Goal: Transaction & Acquisition: Purchase product/service

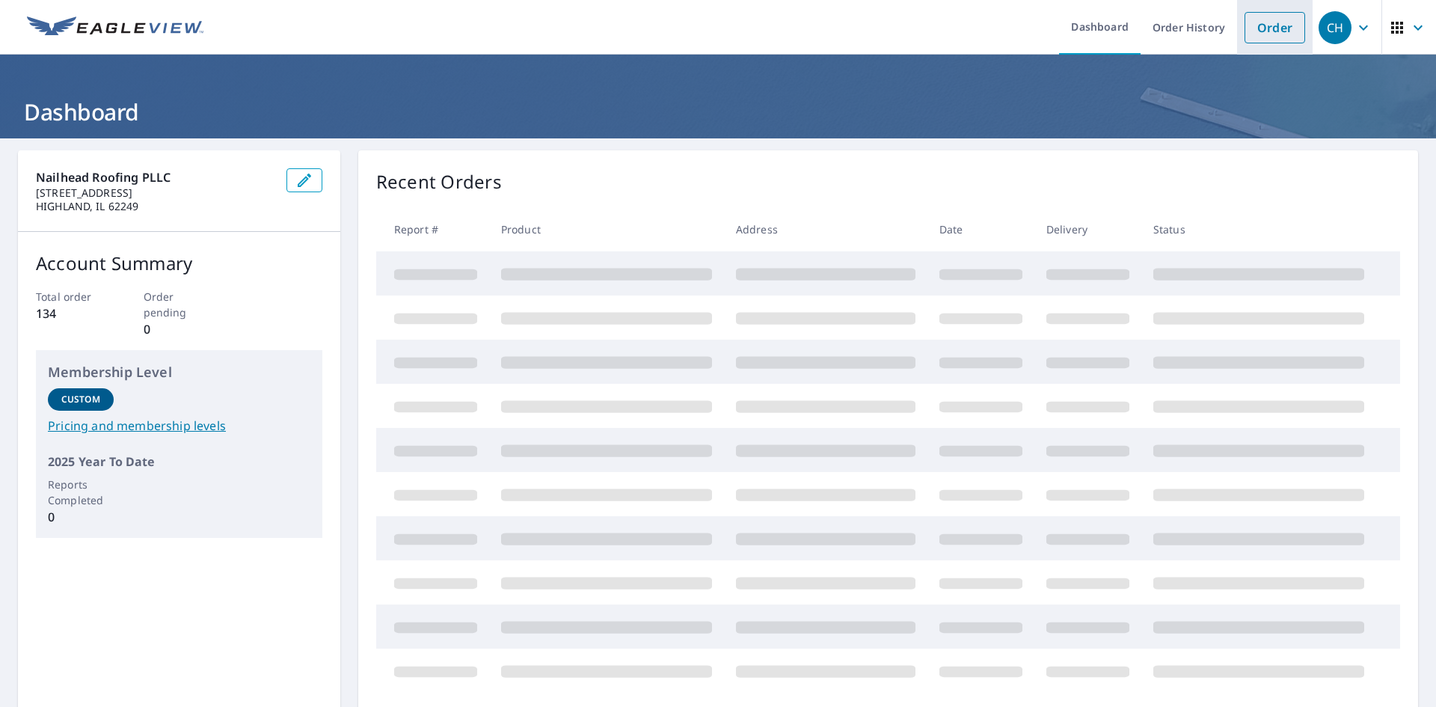
click at [1249, 26] on link "Order" at bounding box center [1275, 27] width 61 height 31
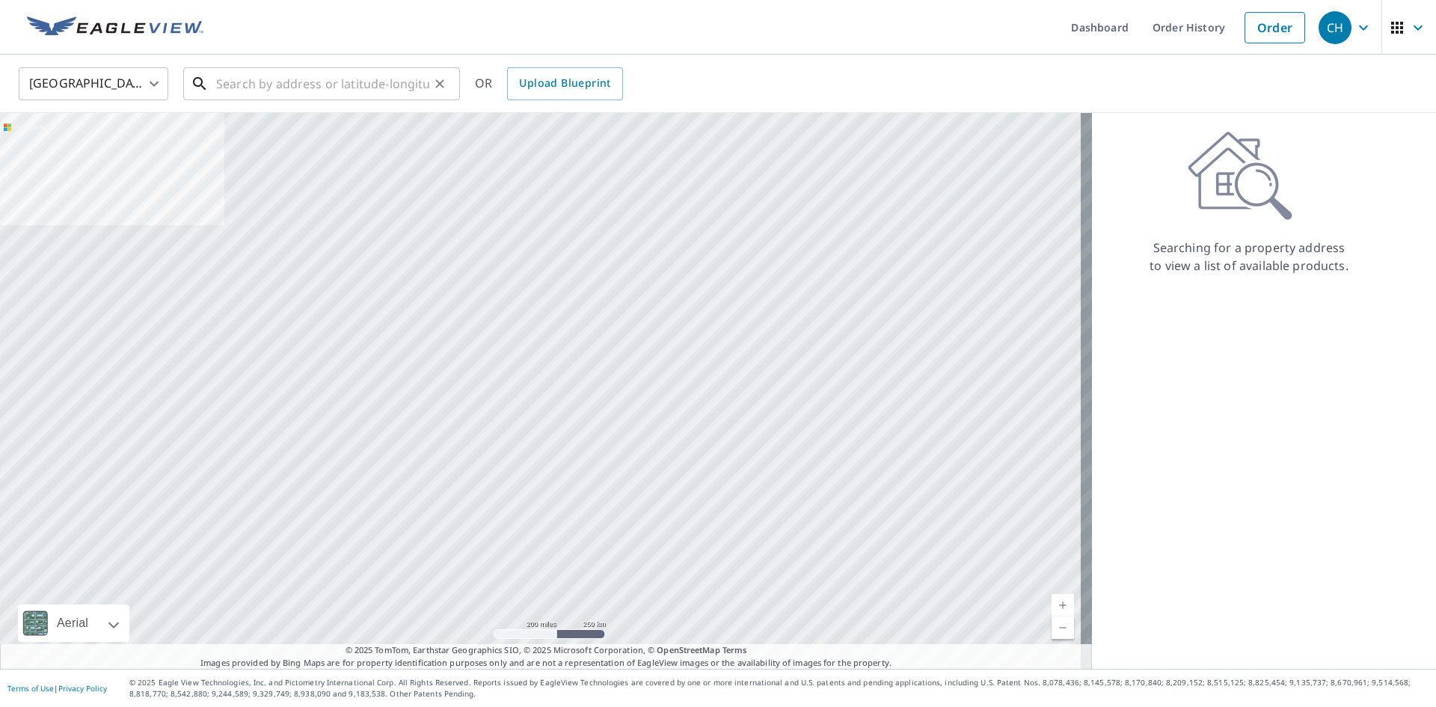
click at [278, 84] on input "text" at bounding box center [322, 84] width 213 height 42
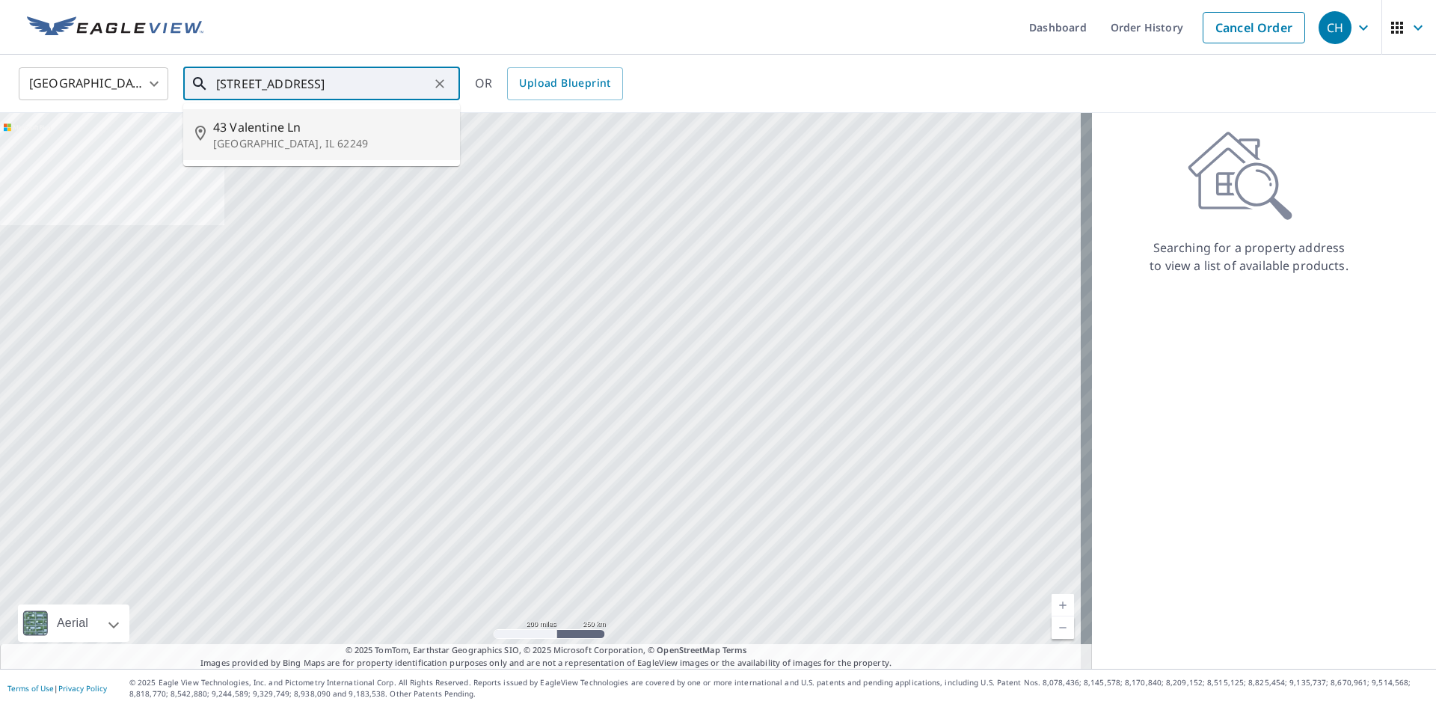
click at [315, 152] on li "[STREET_ADDRESS]" at bounding box center [321, 134] width 277 height 51
type input "[STREET_ADDRESS]"
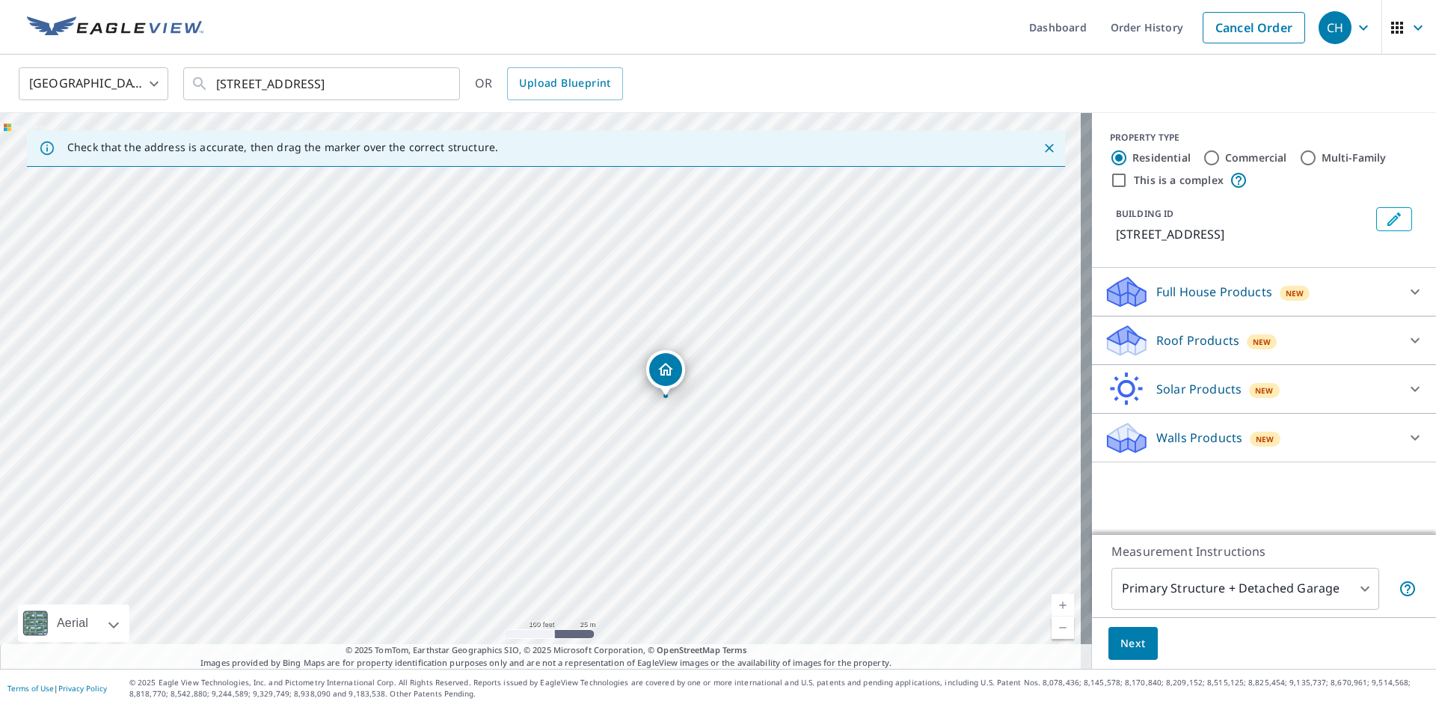
click at [1253, 346] on span "New" at bounding box center [1262, 342] width 19 height 12
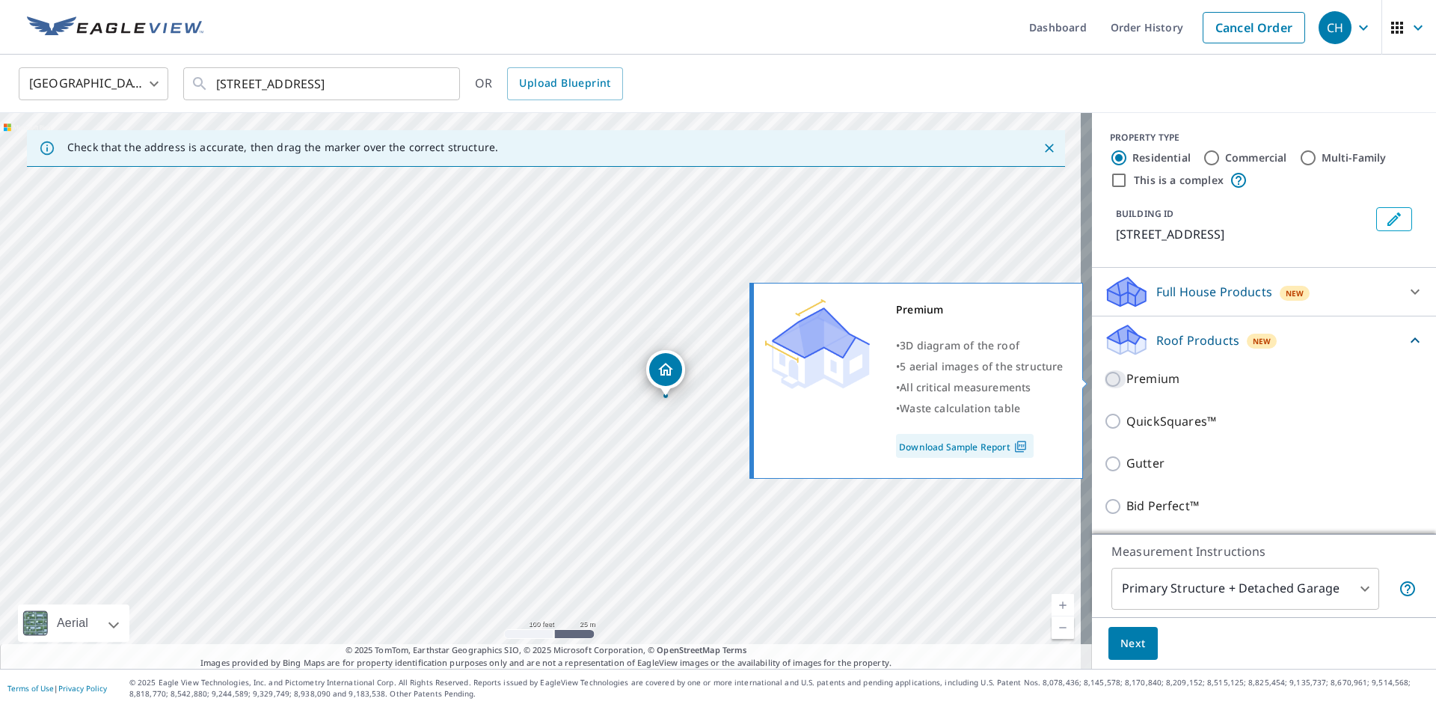
click at [1104, 370] on input "Premium" at bounding box center [1115, 379] width 22 height 18
checkbox input "true"
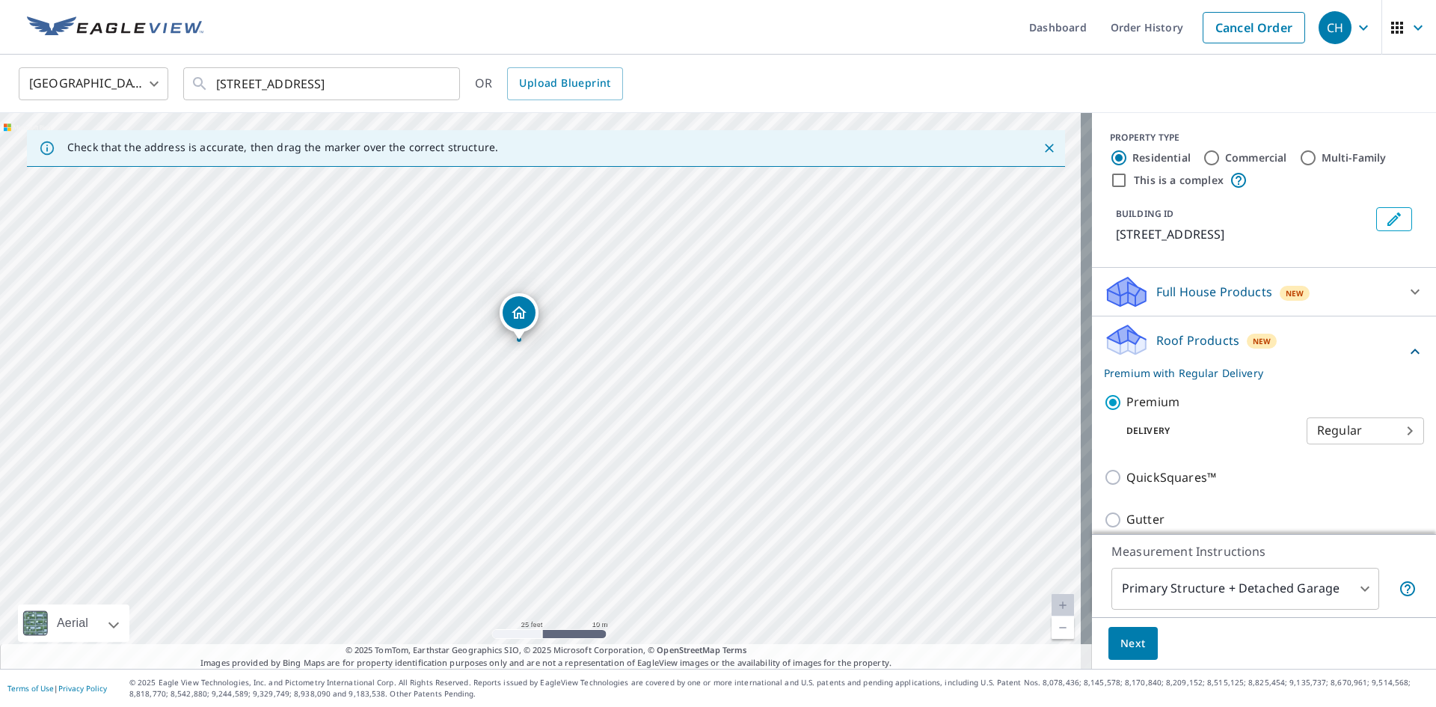
drag, startPoint x: 336, startPoint y: 299, endPoint x: 404, endPoint y: 358, distance: 89.7
click at [404, 358] on div "[STREET_ADDRESS]" at bounding box center [546, 391] width 1092 height 556
click at [1109, 641] on button "Next" at bounding box center [1133, 644] width 49 height 34
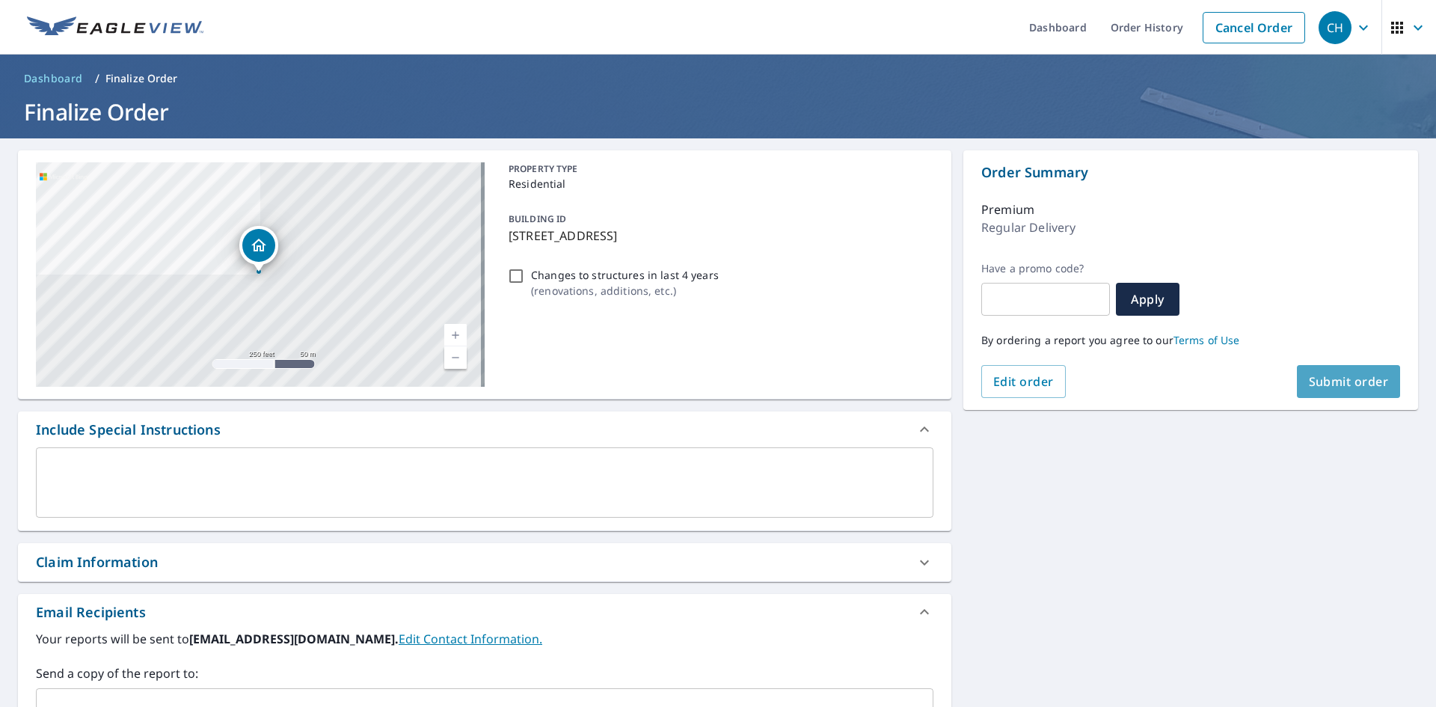
click at [1320, 382] on span "Submit order" at bounding box center [1349, 381] width 80 height 16
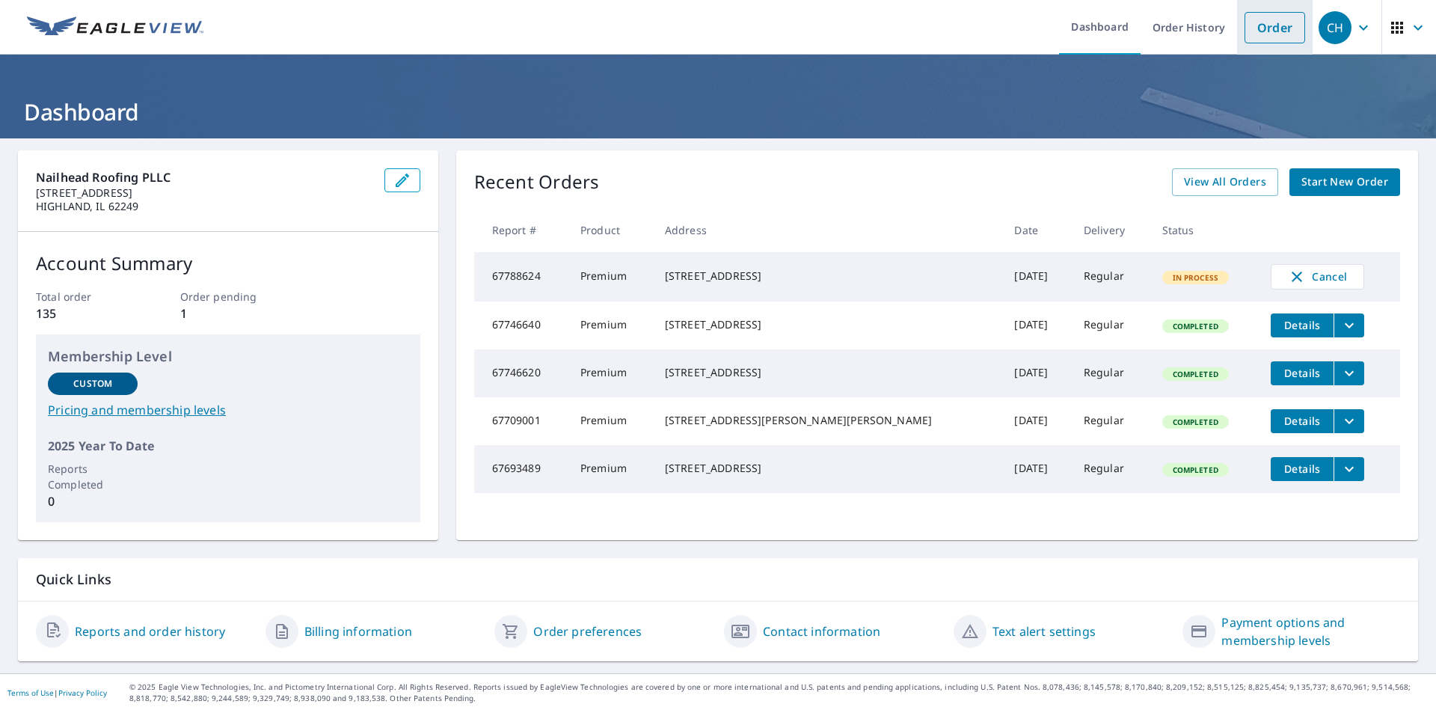
click at [1267, 31] on link "Order" at bounding box center [1275, 27] width 61 height 31
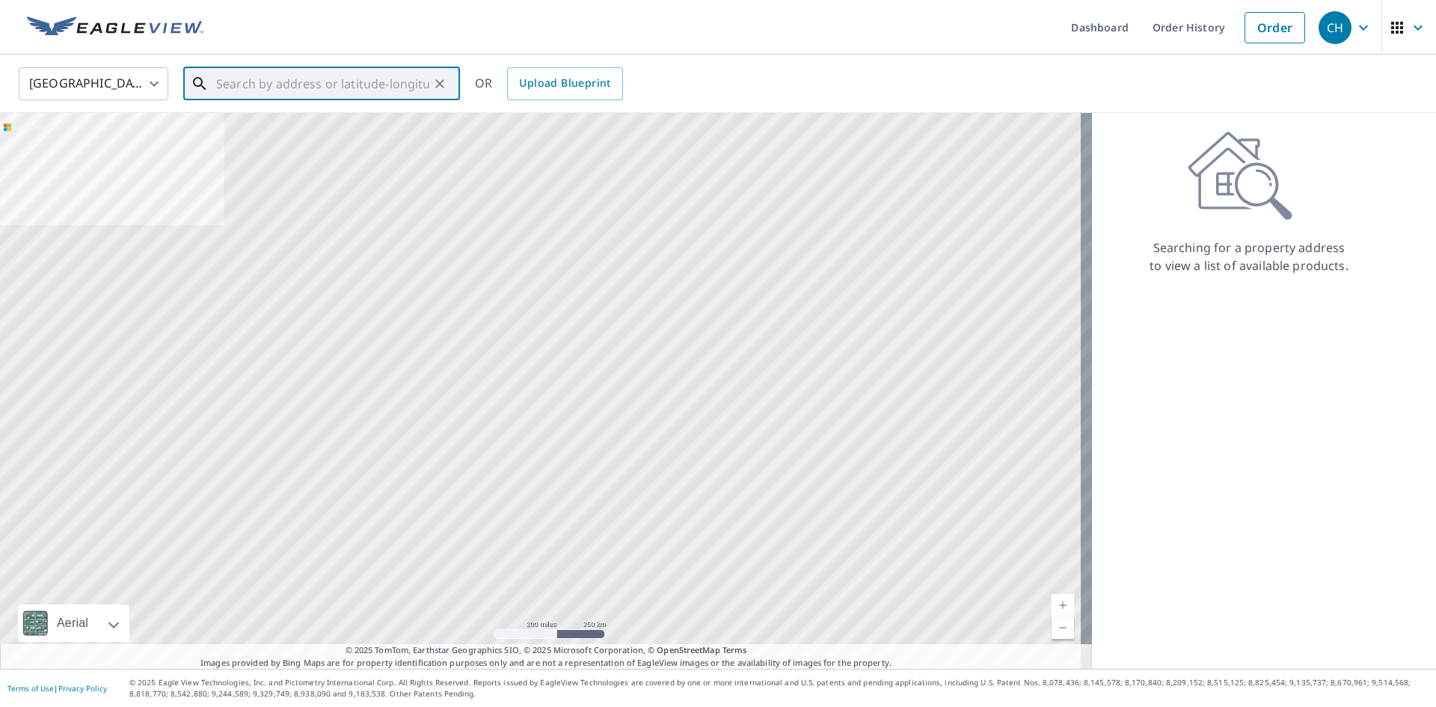
click at [316, 93] on input "text" at bounding box center [322, 84] width 213 height 42
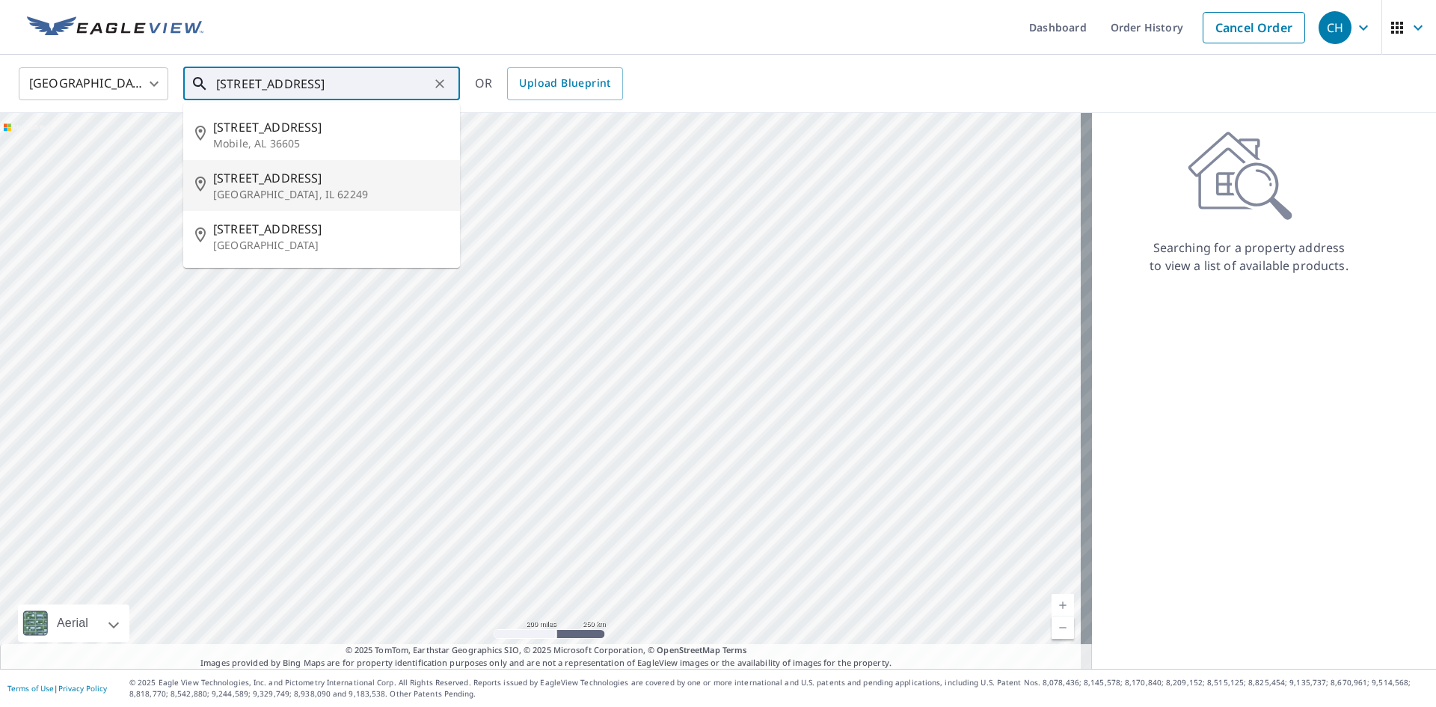
click at [281, 193] on p "[GEOGRAPHIC_DATA], IL 62249" at bounding box center [330, 194] width 235 height 15
type input "1515 Lemon St Highland, IL 62249"
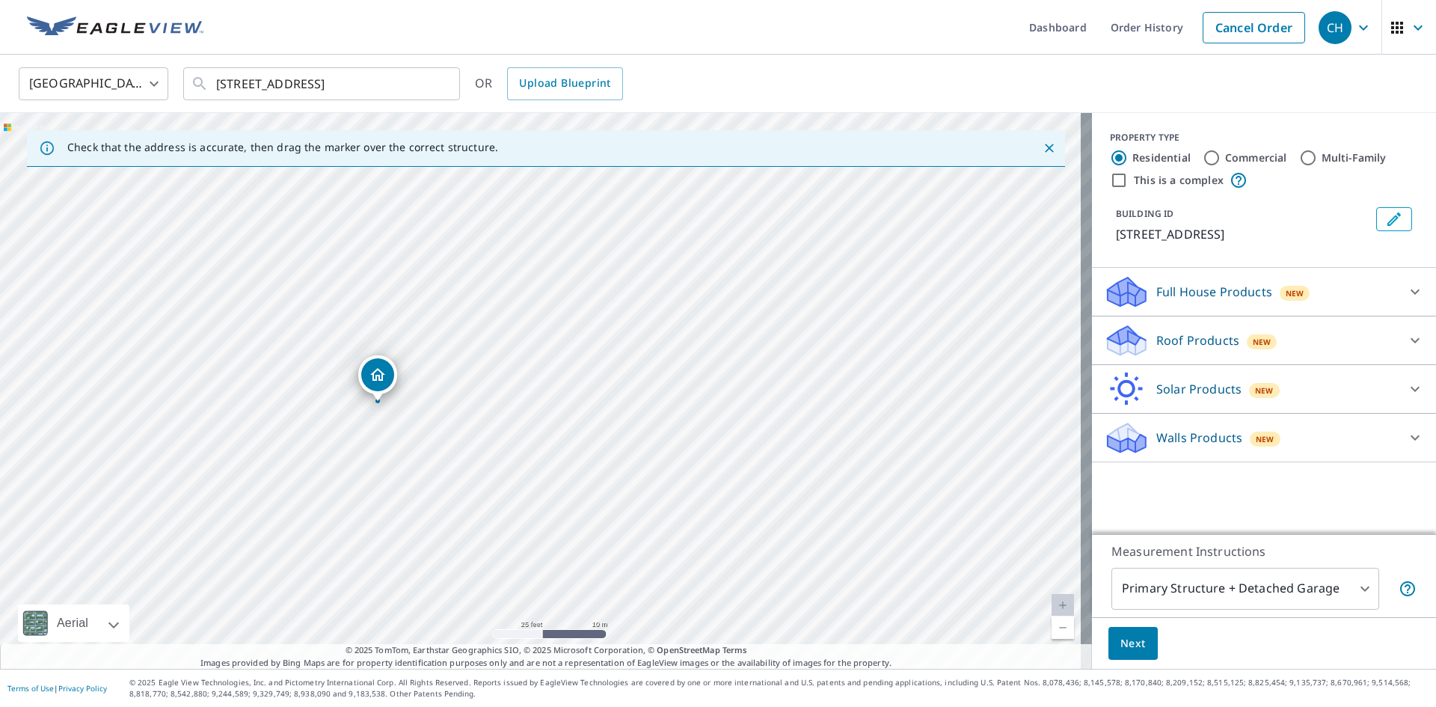
drag, startPoint x: 515, startPoint y: 382, endPoint x: 377, endPoint y: 376, distance: 137.8
click at [1320, 278] on div "Full House Products New" at bounding box center [1250, 292] width 293 height 35
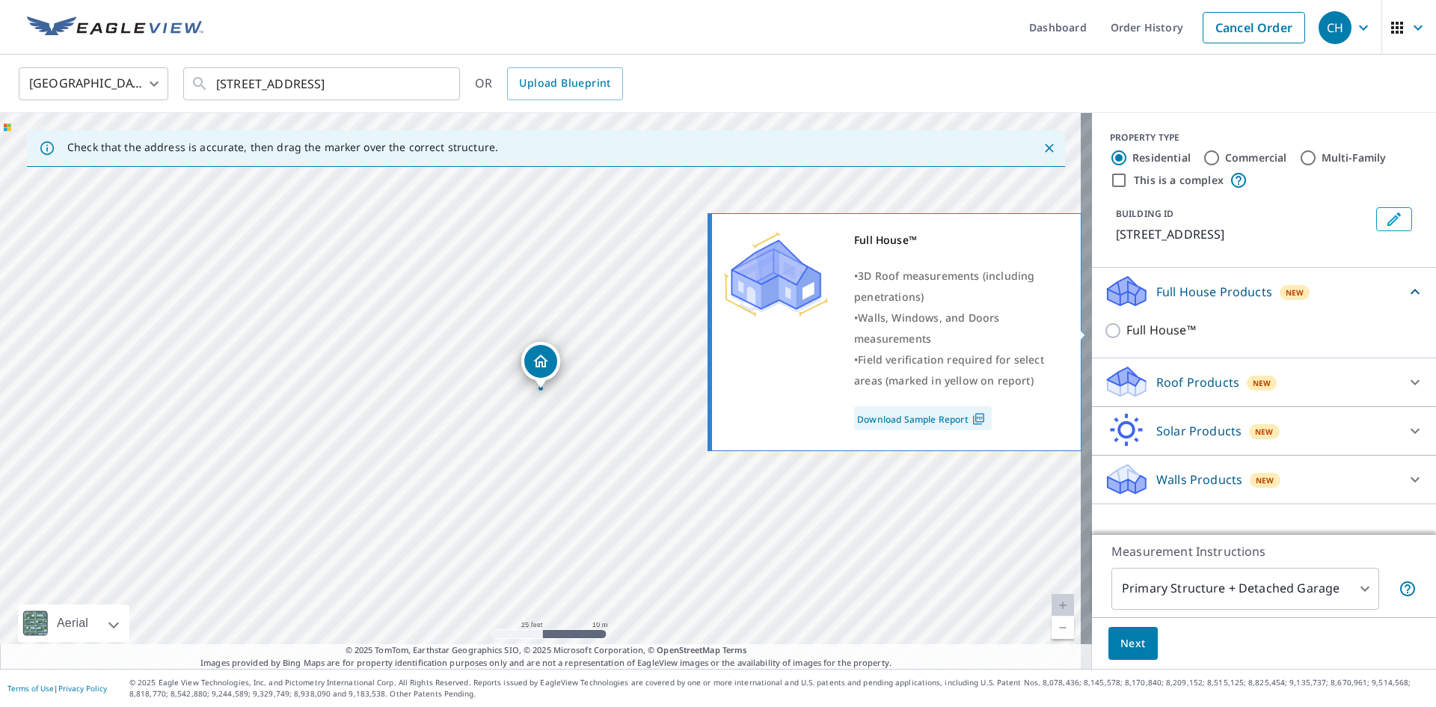
click at [1104, 328] on input "Full House™" at bounding box center [1115, 331] width 22 height 18
checkbox input "true"
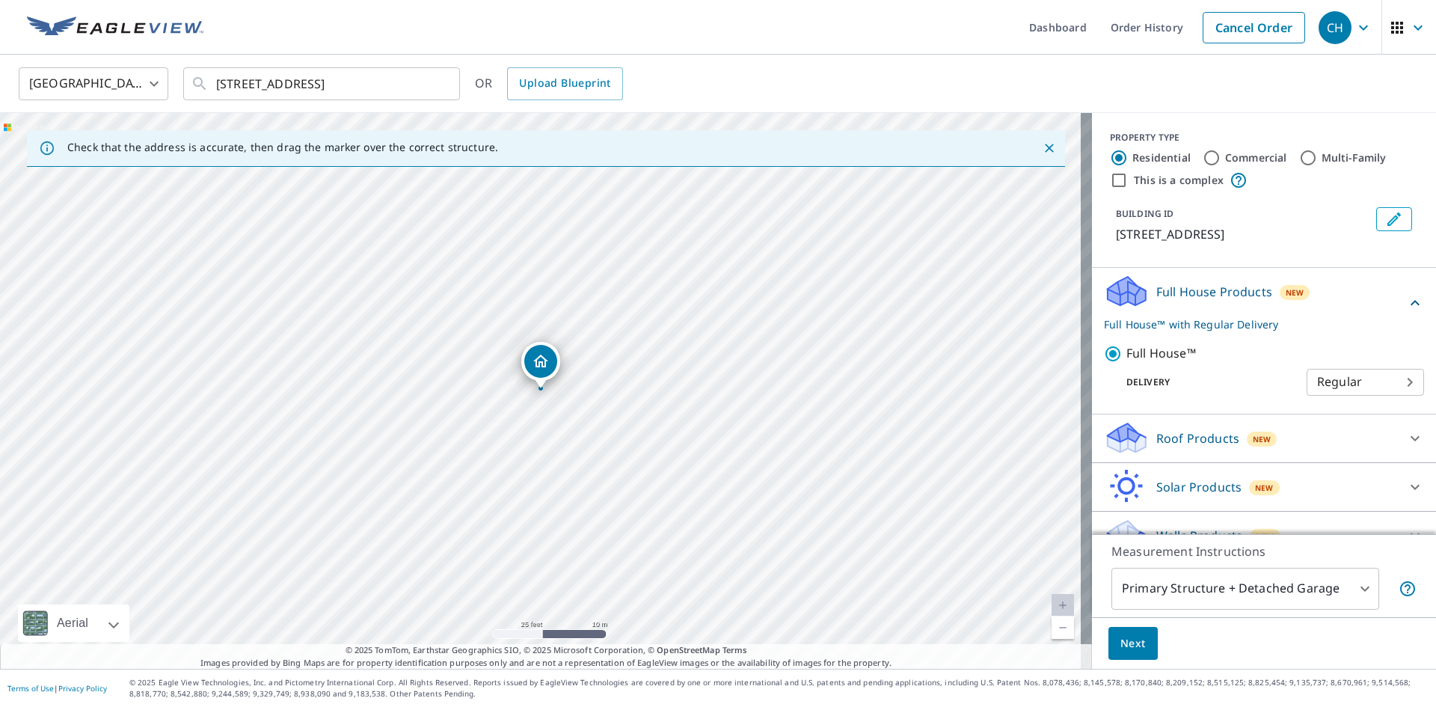
click at [1337, 587] on body "CH CH Dashboard Order History Cancel Order CH United States US ​ 1515 Lemon St …" at bounding box center [718, 353] width 1436 height 707
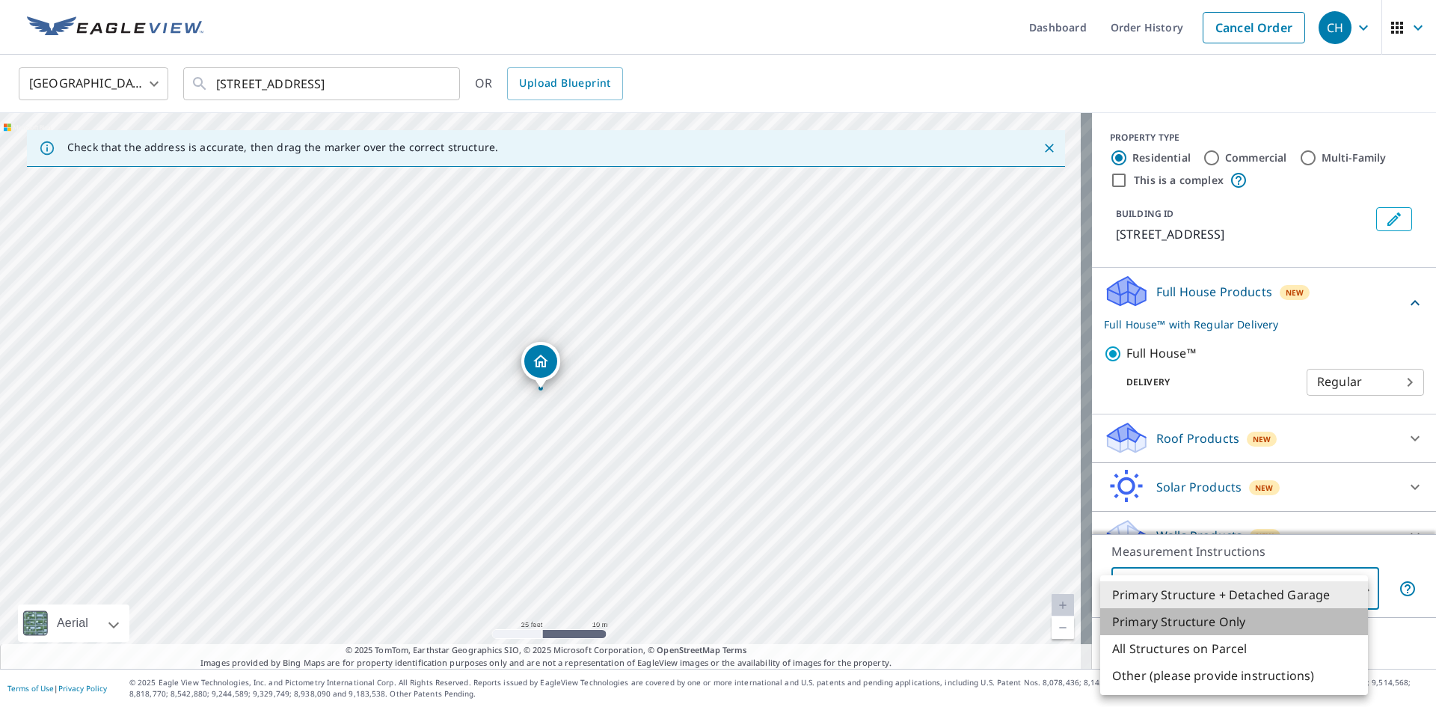
click at [1268, 619] on li "Primary Structure Only" at bounding box center [1234, 621] width 268 height 27
type input "2"
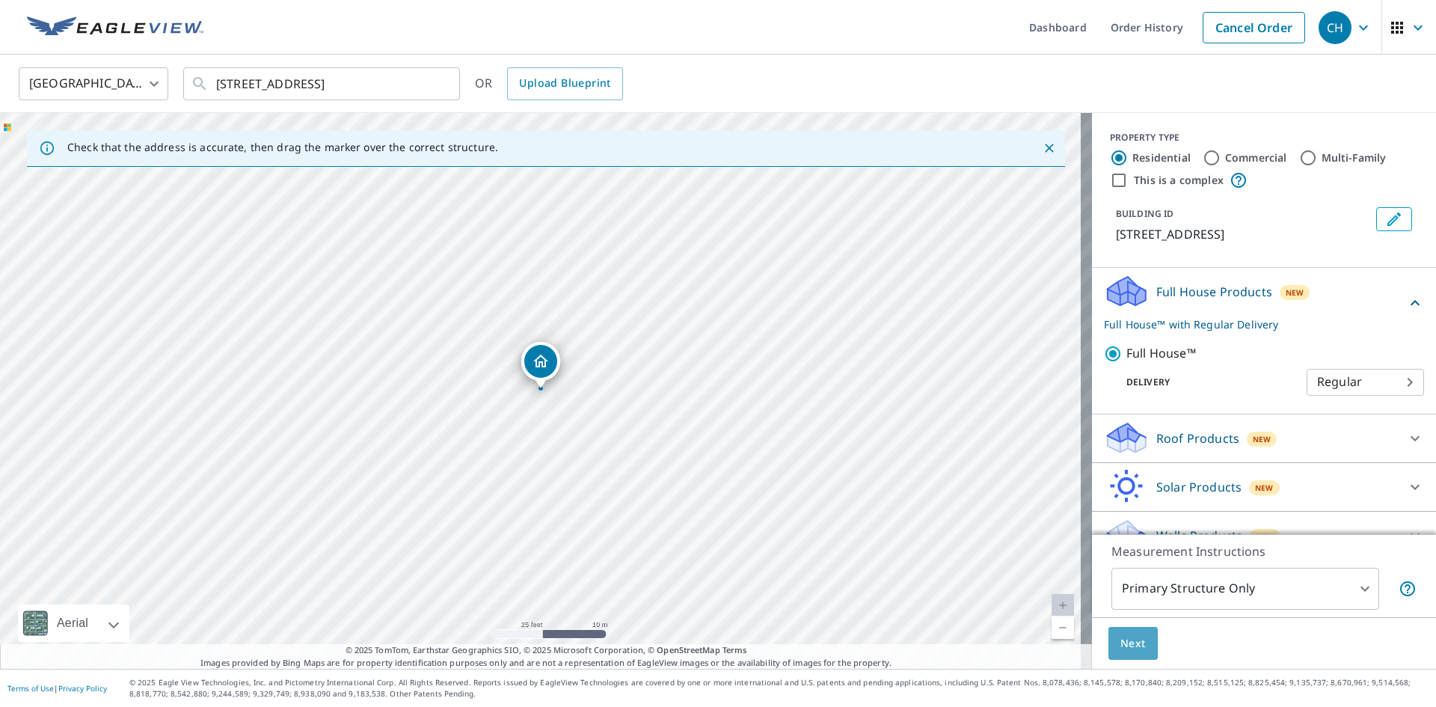
click at [1127, 640] on span "Next" at bounding box center [1133, 643] width 25 height 19
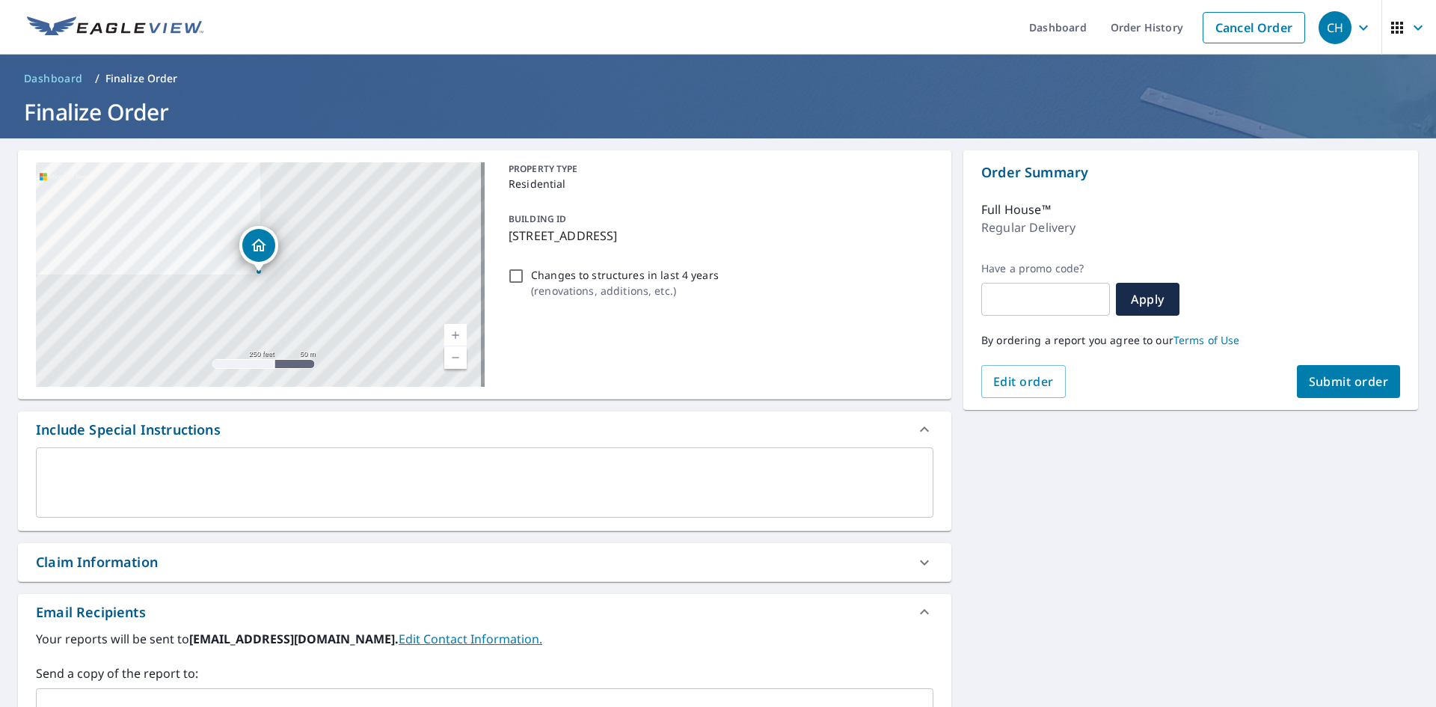
click at [1344, 382] on span "Submit order" at bounding box center [1349, 381] width 80 height 16
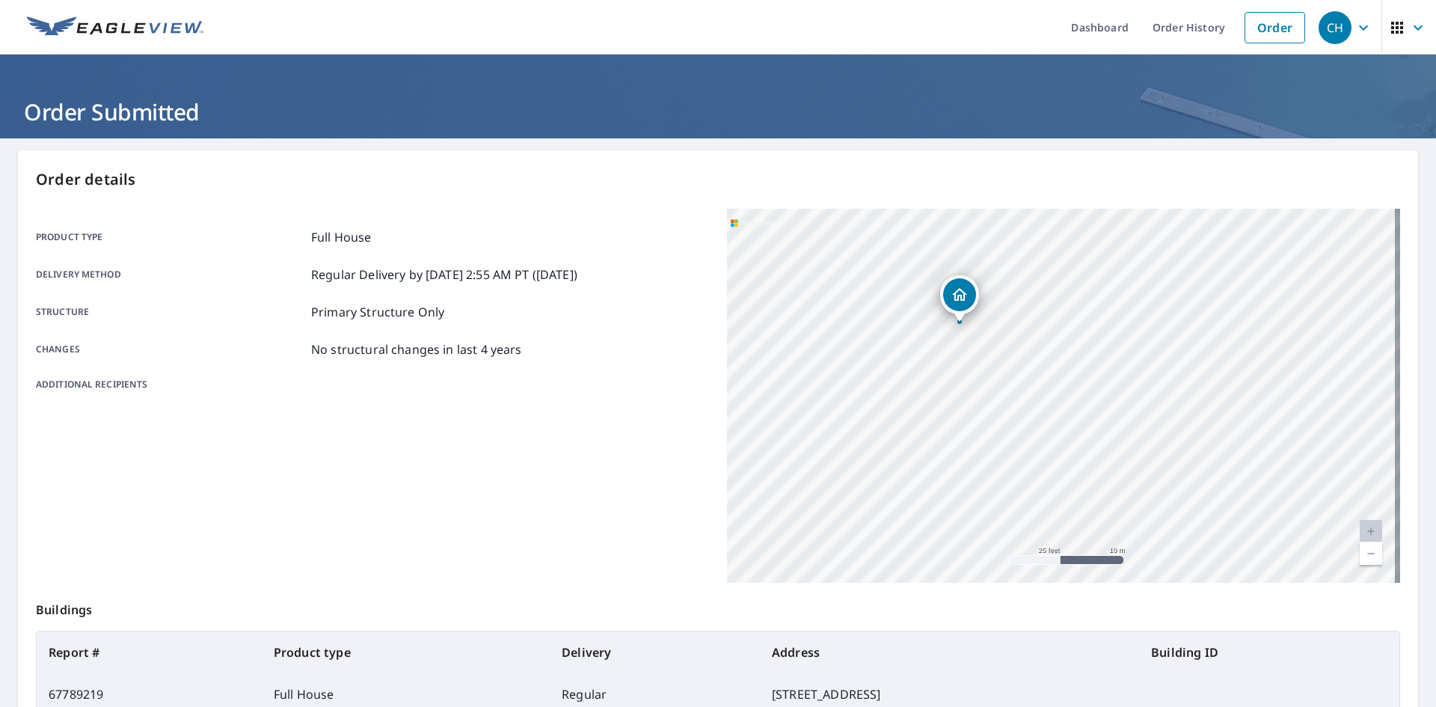
drag, startPoint x: 1023, startPoint y: 304, endPoint x: 1021, endPoint y: 343, distance: 38.9
click at [1021, 343] on div "1517 Lemon St Highland, IL 62249" at bounding box center [1063, 396] width 673 height 374
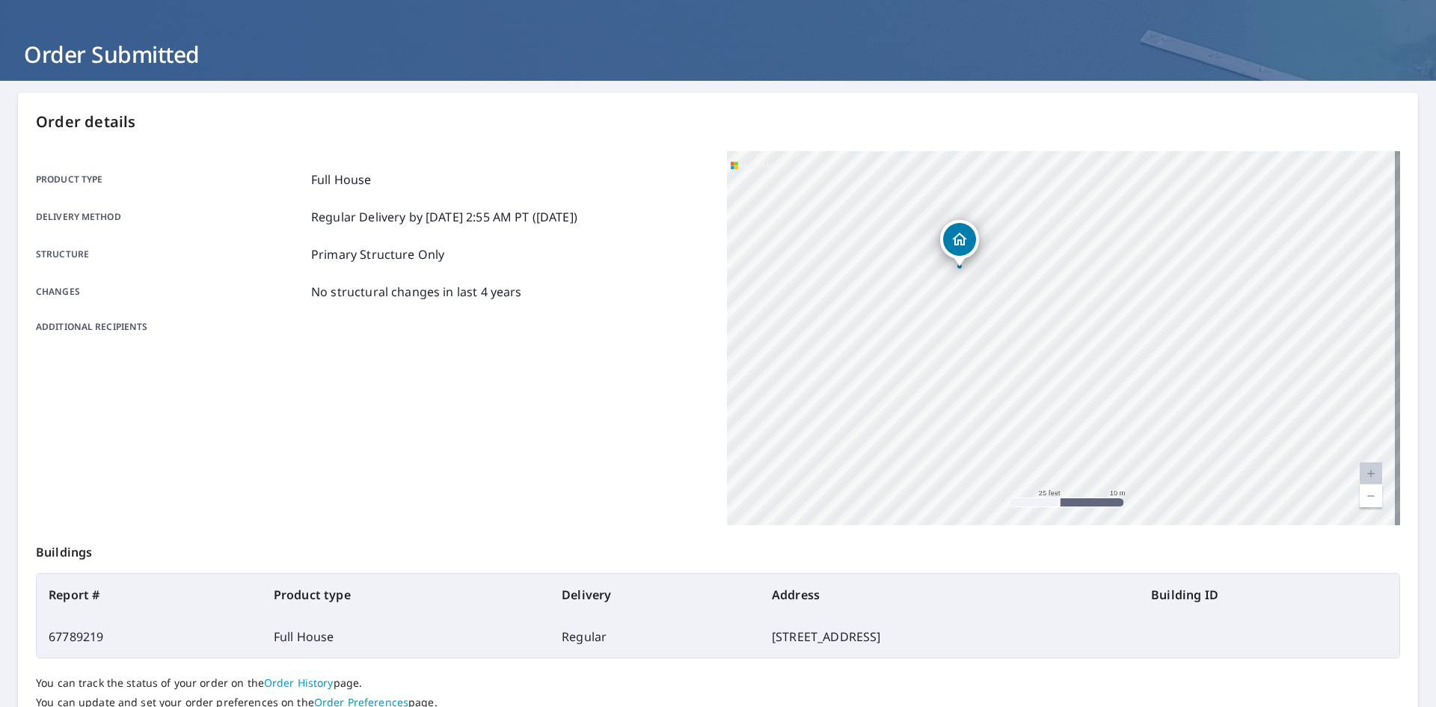
scroll to position [174, 0]
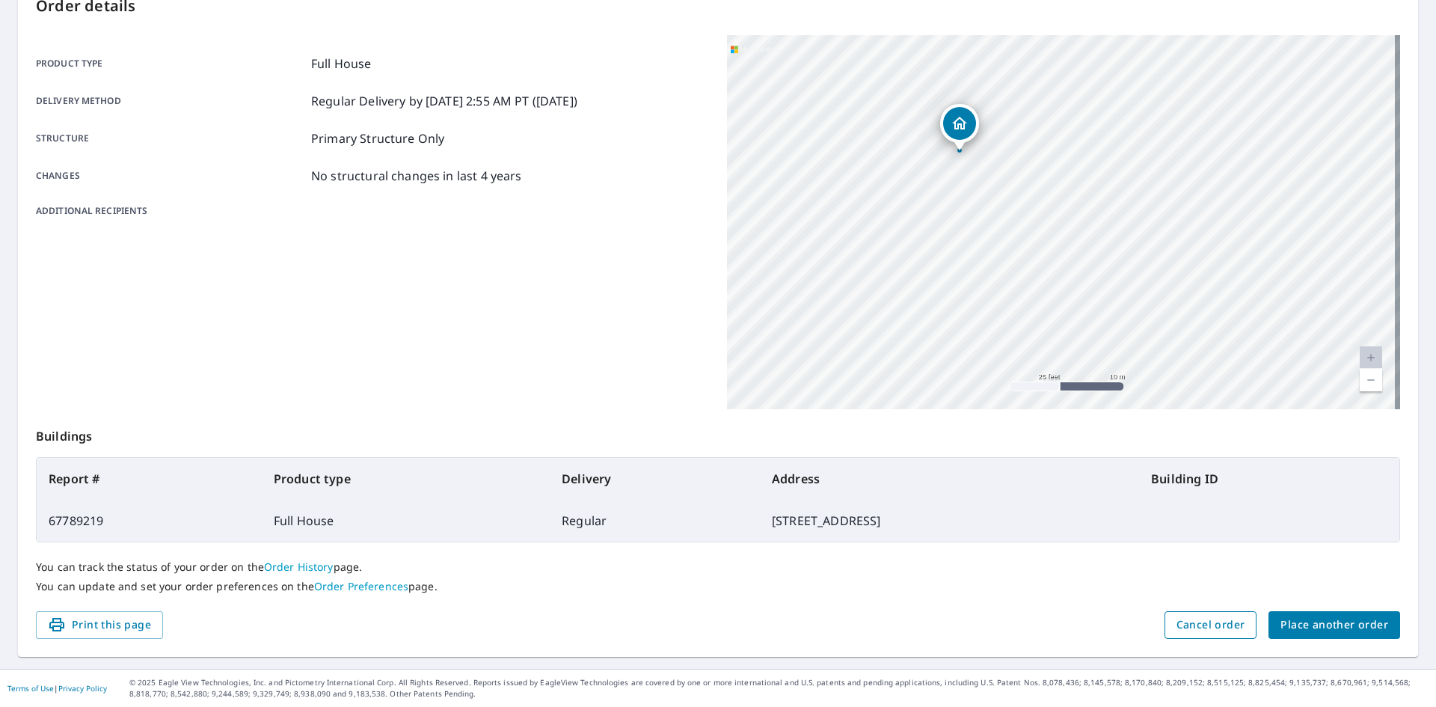
click at [1213, 628] on span "Cancel order" at bounding box center [1211, 625] width 69 height 19
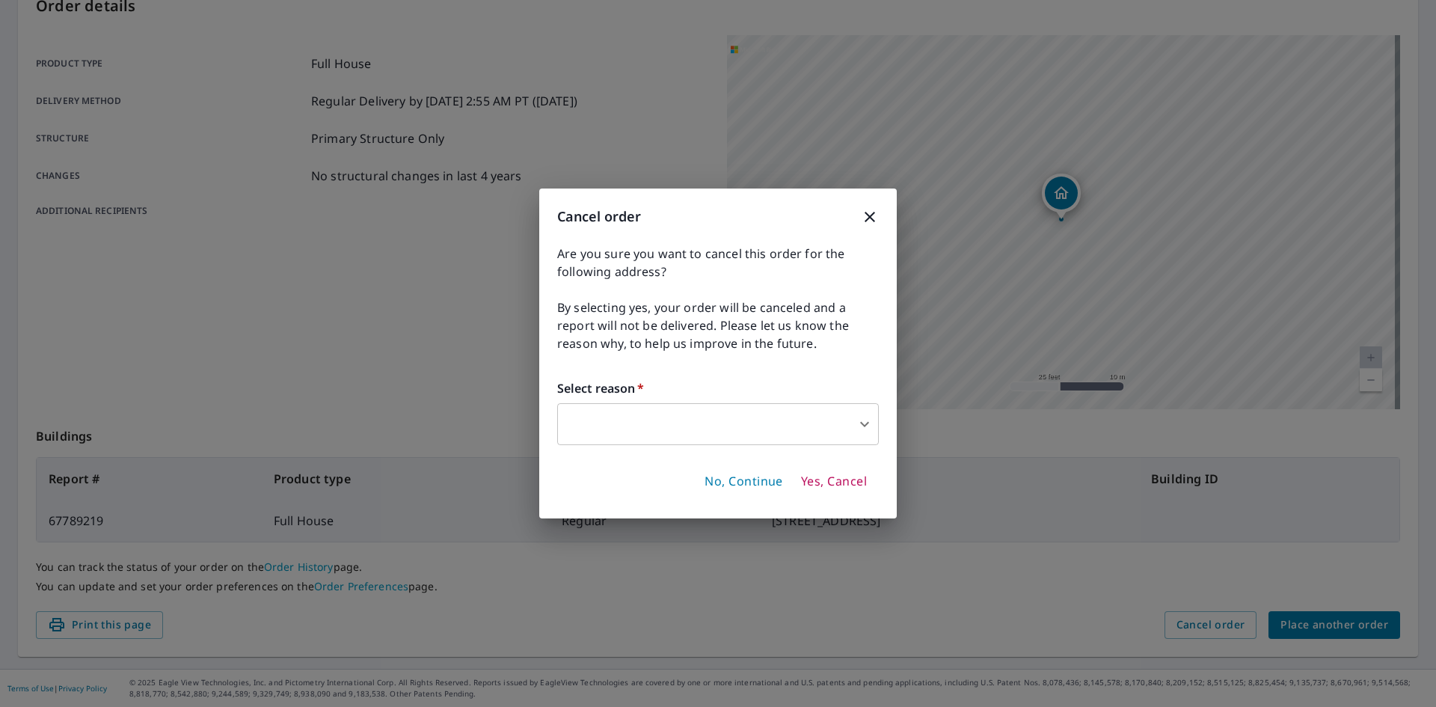
click at [725, 432] on body "CH CH Dashboard Order History Order CH Order Submitted Order details Product ty…" at bounding box center [718, 353] width 1436 height 707
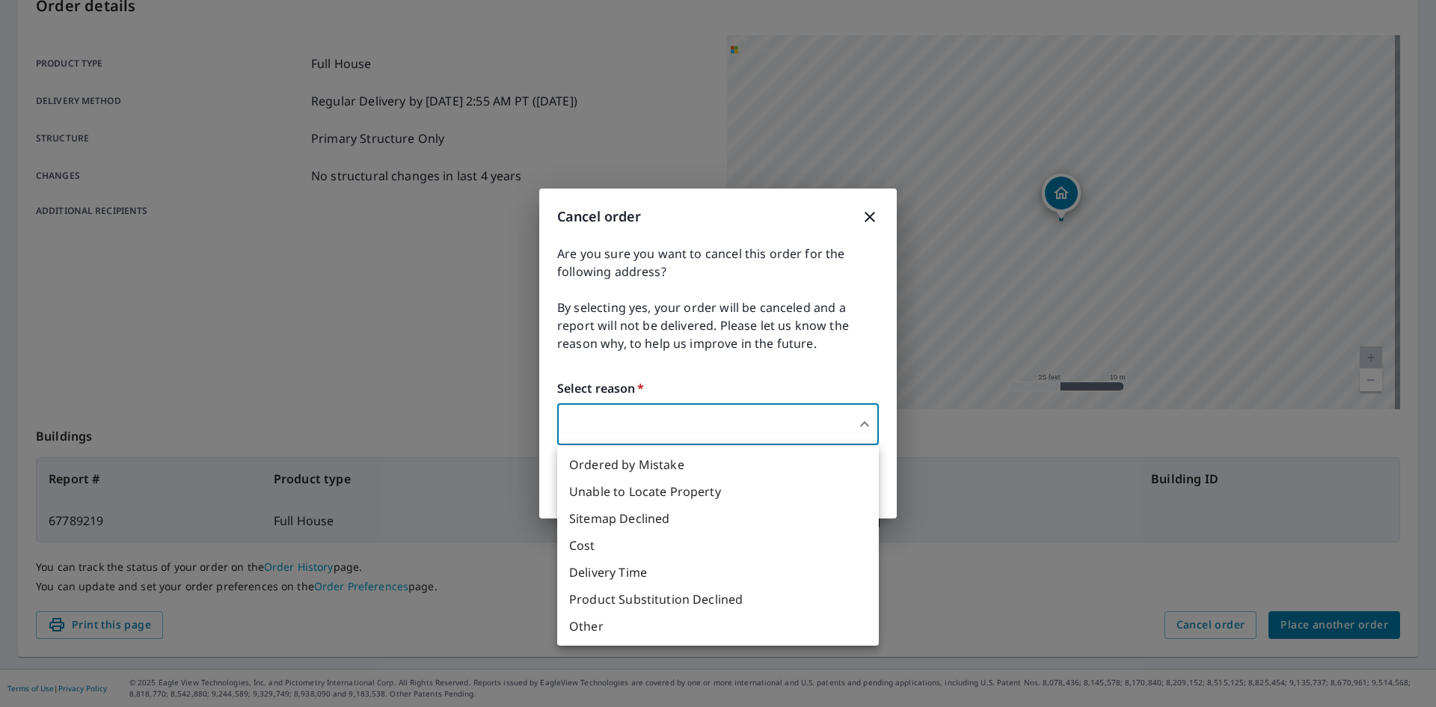
click at [661, 623] on li "Other" at bounding box center [718, 626] width 322 height 27
type input "36"
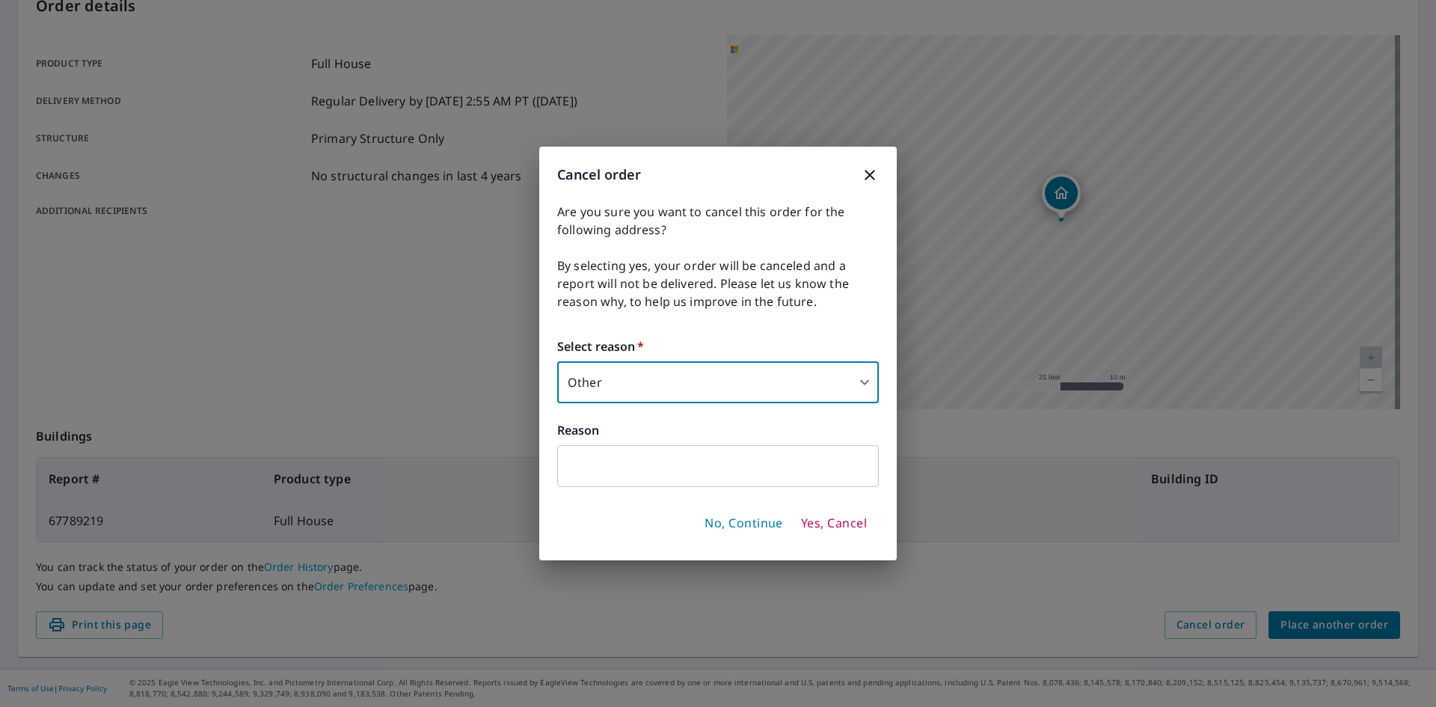
click at [658, 477] on input "text" at bounding box center [718, 466] width 322 height 42
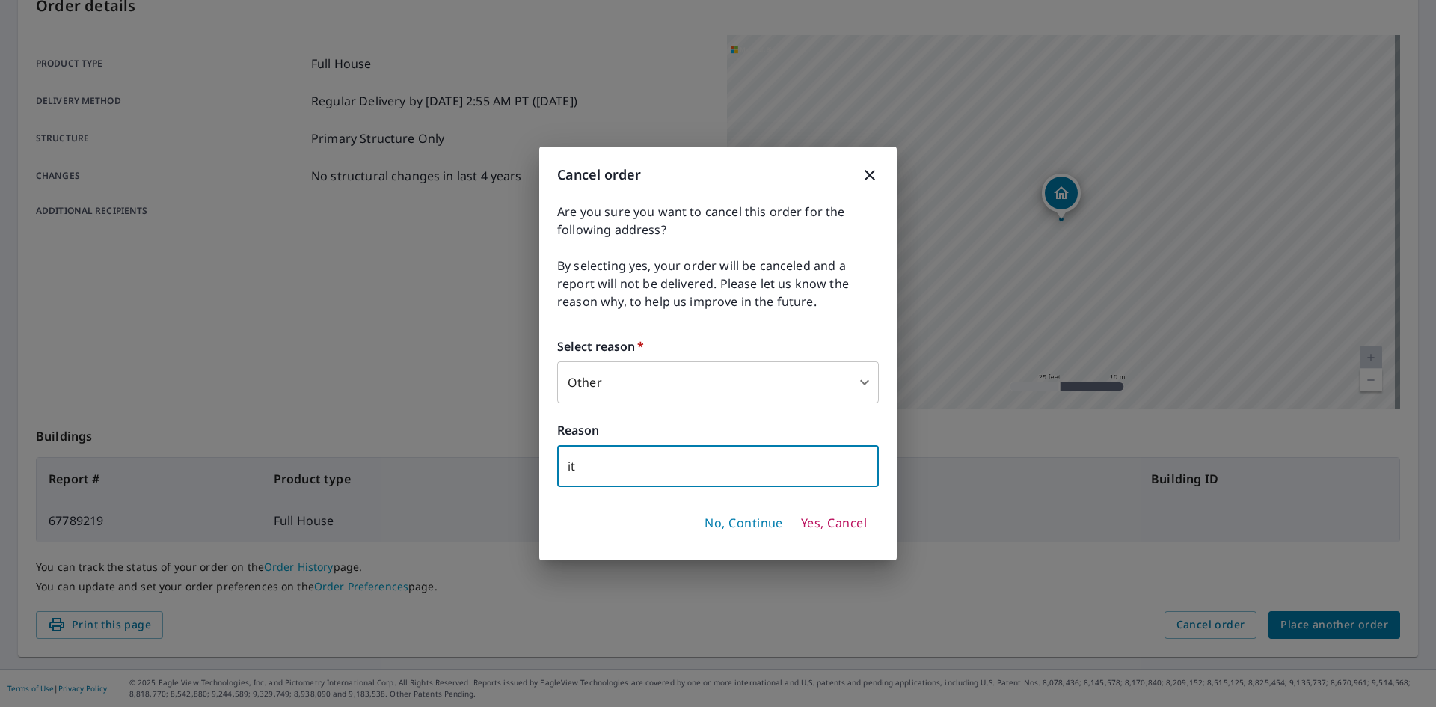
type input "i"
type input "S"
type input "Technical issues"
click at [836, 526] on span "Yes, Cancel" at bounding box center [834, 523] width 66 height 16
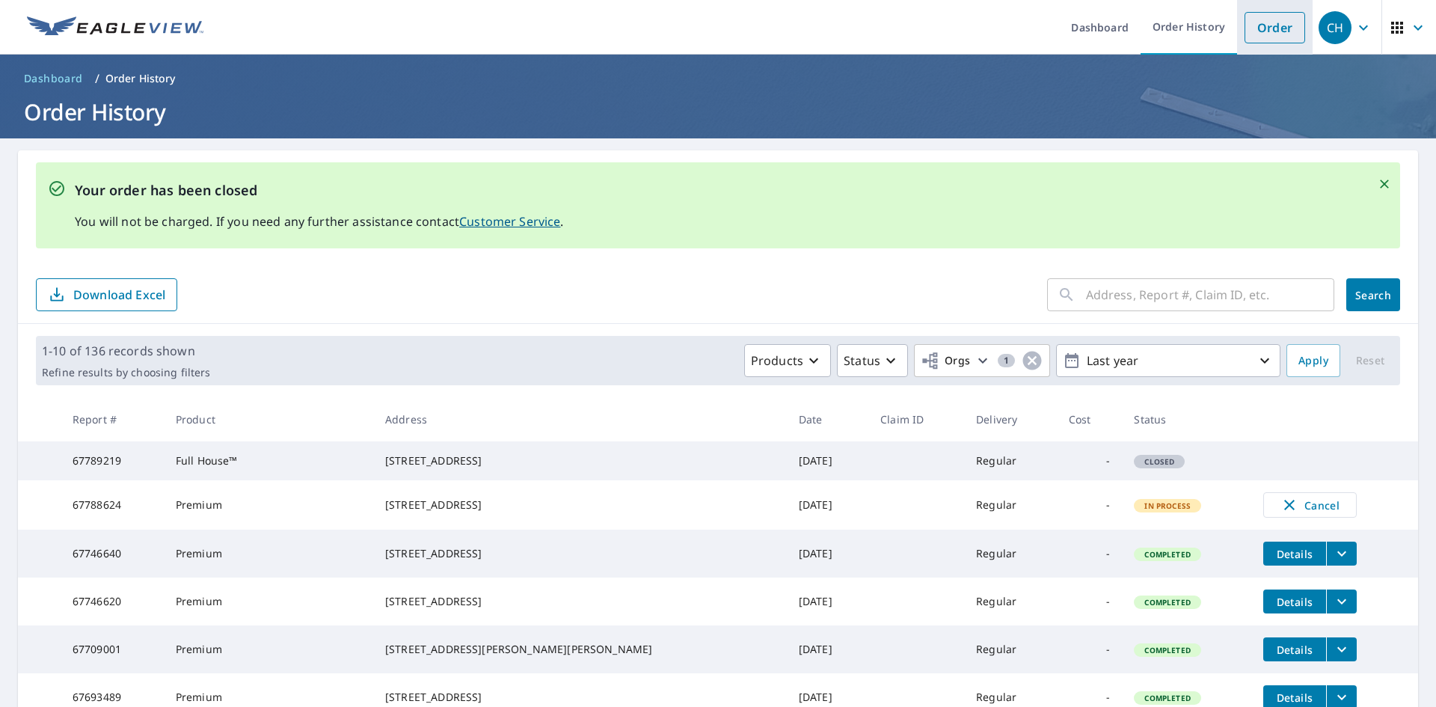
click at [1273, 33] on link "Order" at bounding box center [1275, 27] width 61 height 31
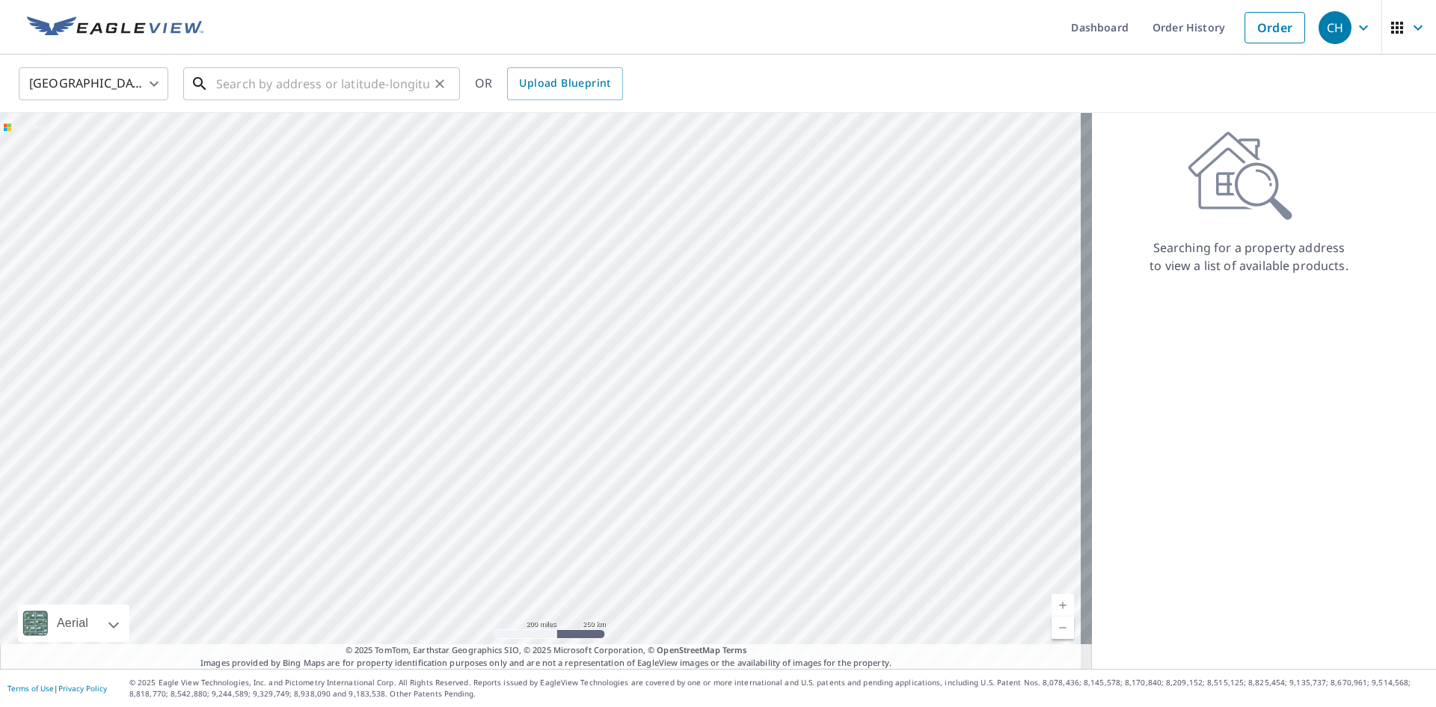
click at [325, 85] on input "text" at bounding box center [322, 84] width 213 height 42
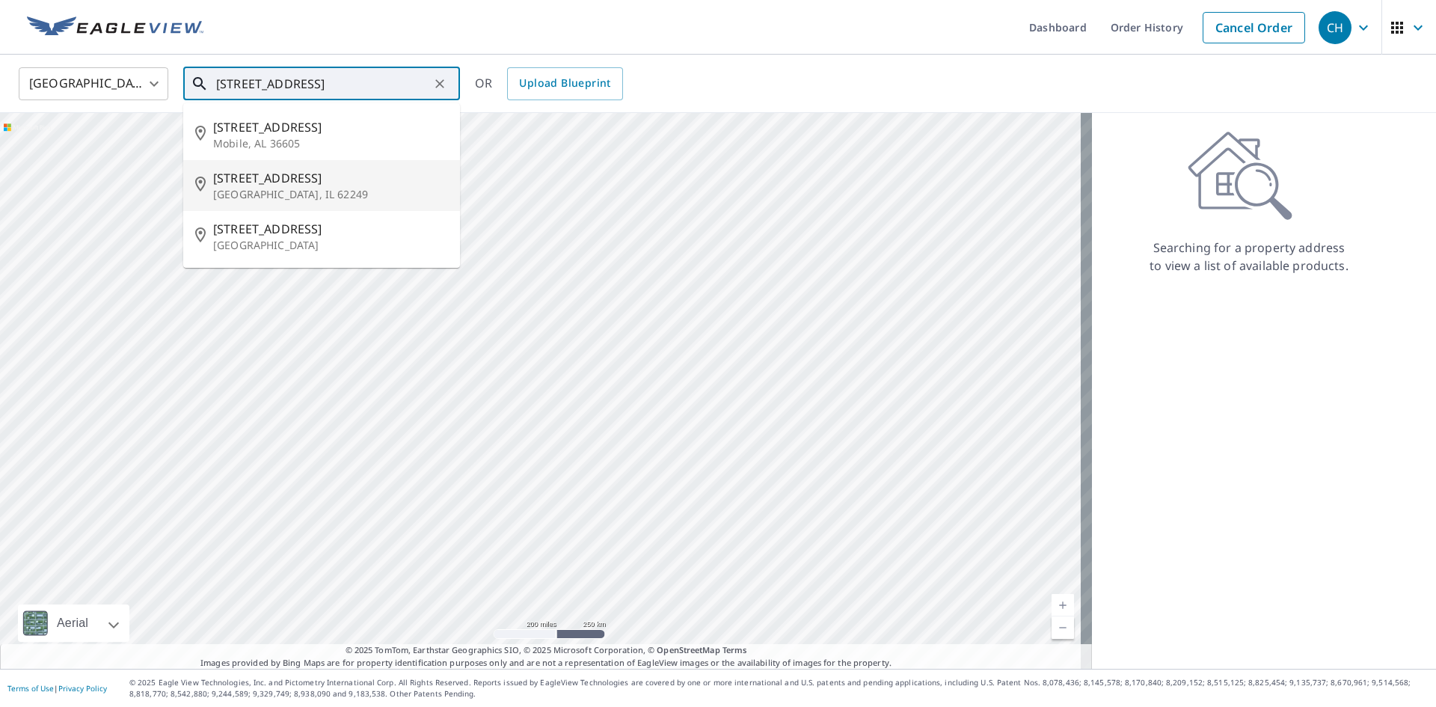
click at [312, 187] on p "[GEOGRAPHIC_DATA], IL 62249" at bounding box center [330, 194] width 235 height 15
type input "1515 Lemon St Highland, IL 62249"
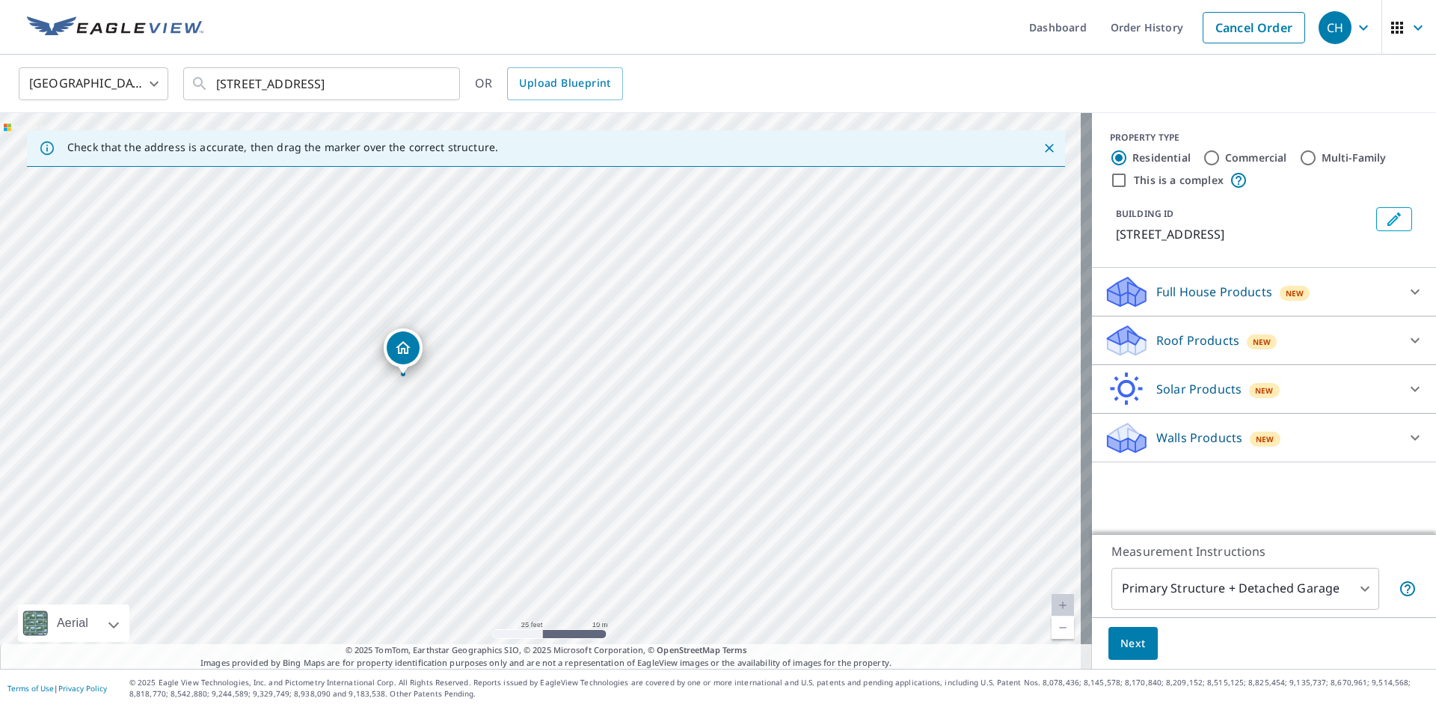
drag, startPoint x: 540, startPoint y: 365, endPoint x: 402, endPoint y: 351, distance: 138.4
drag, startPoint x: 511, startPoint y: 331, endPoint x: 535, endPoint y: 432, distance: 103.1
click at [535, 432] on div "1517 Lemon St Highland, IL 62249" at bounding box center [546, 391] width 1092 height 556
click at [1385, 215] on icon "Edit building 1" at bounding box center [1394, 219] width 18 height 18
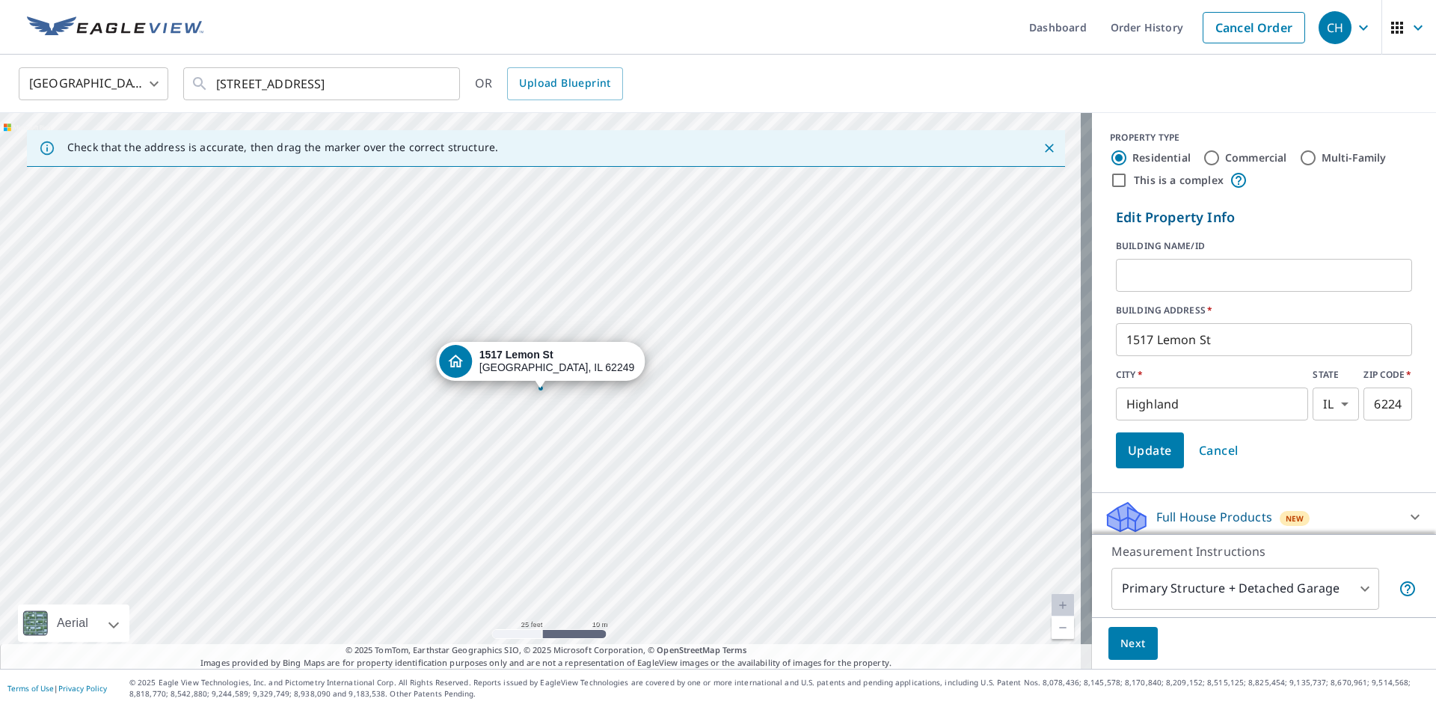
click at [1145, 337] on input "1517 Lemon St" at bounding box center [1264, 340] width 296 height 42
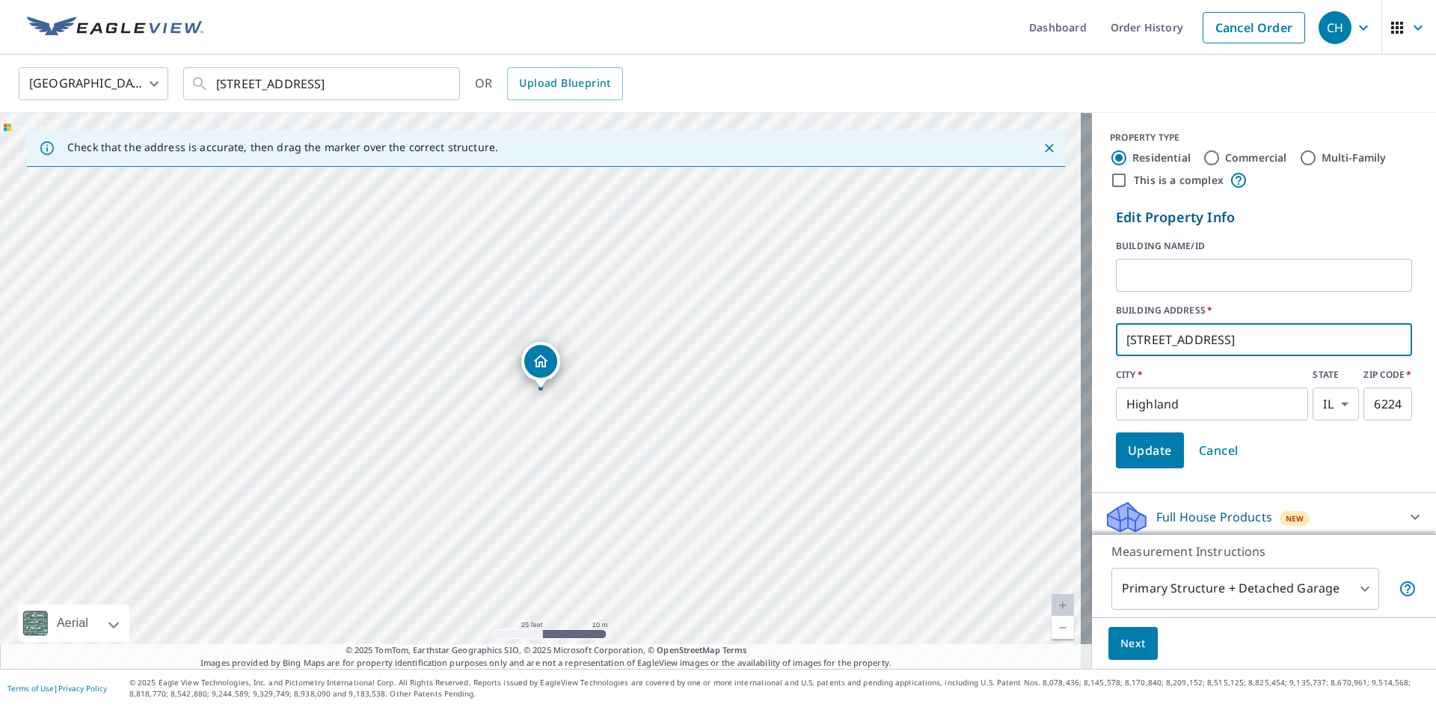
type input "1515 Lemon St"
click at [1152, 447] on span "Update" at bounding box center [1150, 450] width 44 height 21
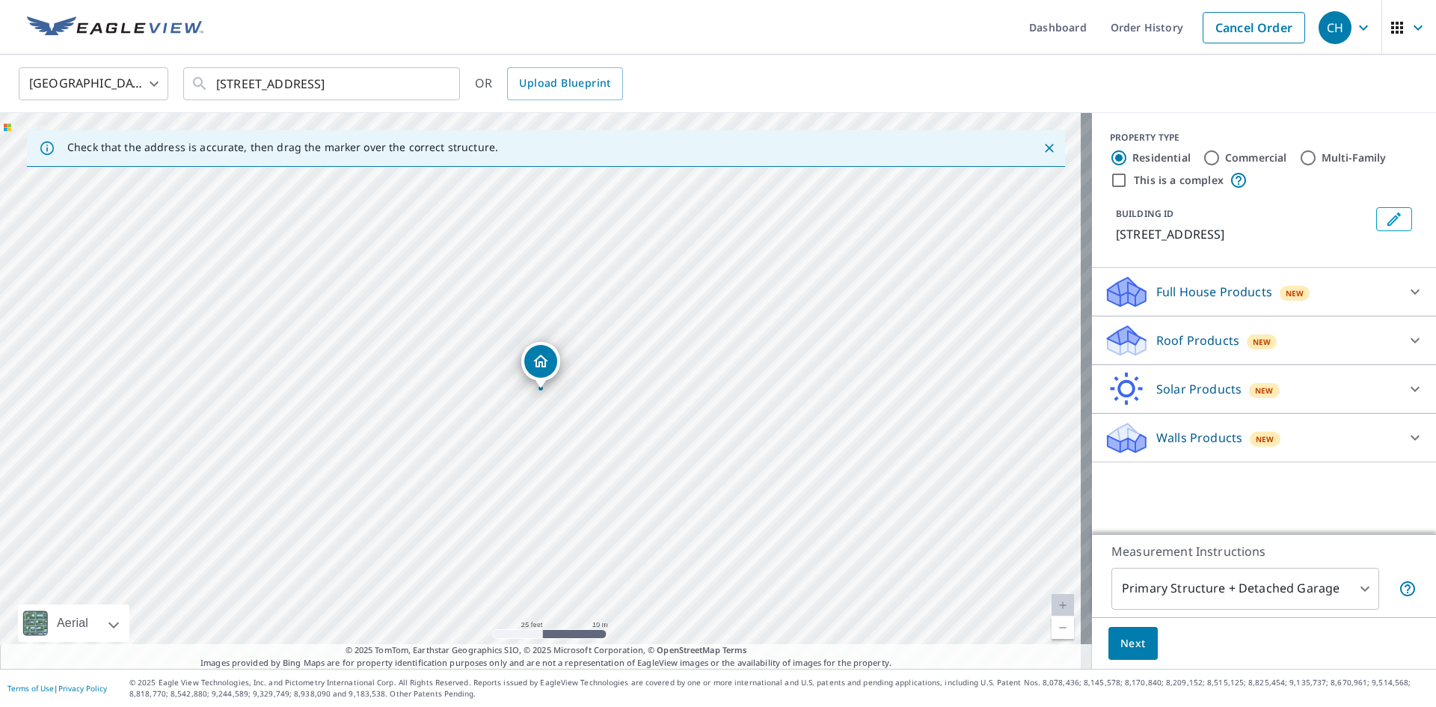
click at [1317, 345] on div "Roof Products New" at bounding box center [1250, 340] width 293 height 35
click at [1286, 298] on span "New" at bounding box center [1295, 293] width 19 height 12
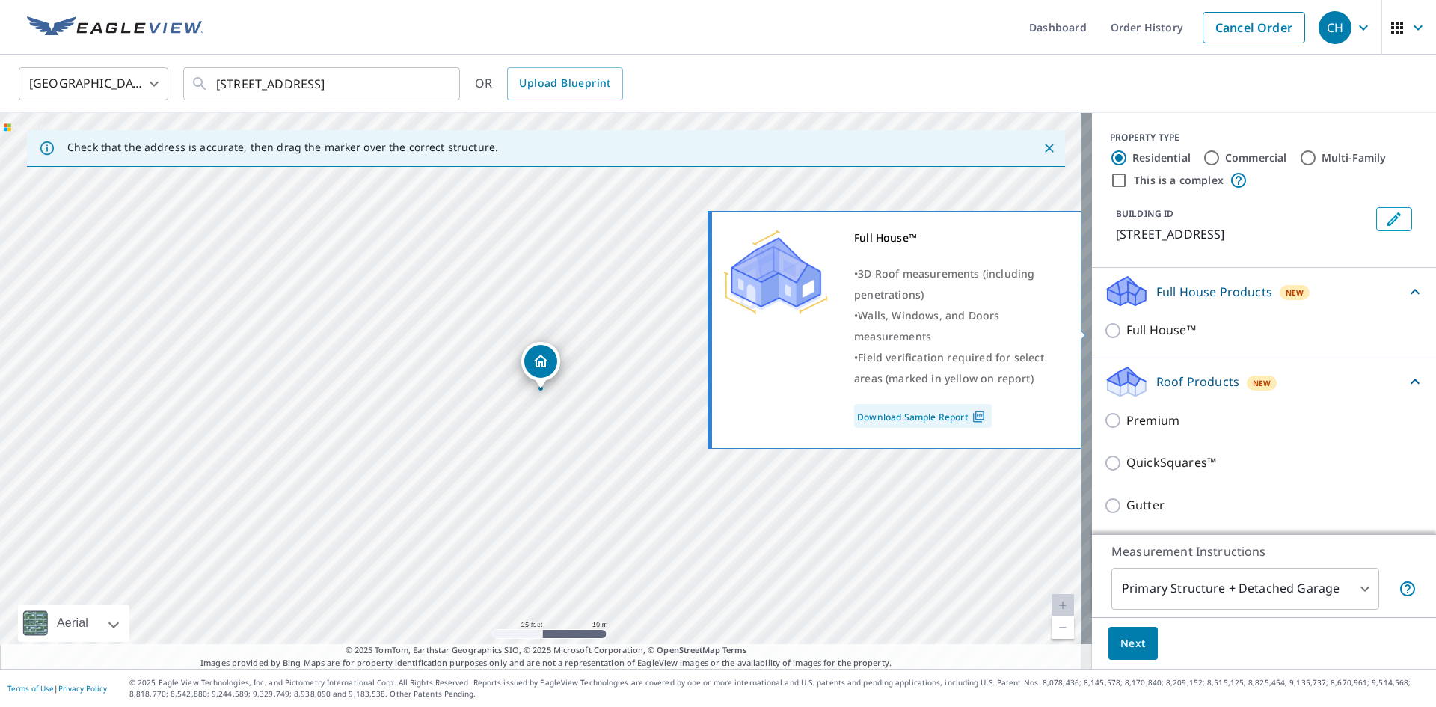
click at [1104, 331] on input "Full House™" at bounding box center [1115, 331] width 22 height 18
checkbox input "true"
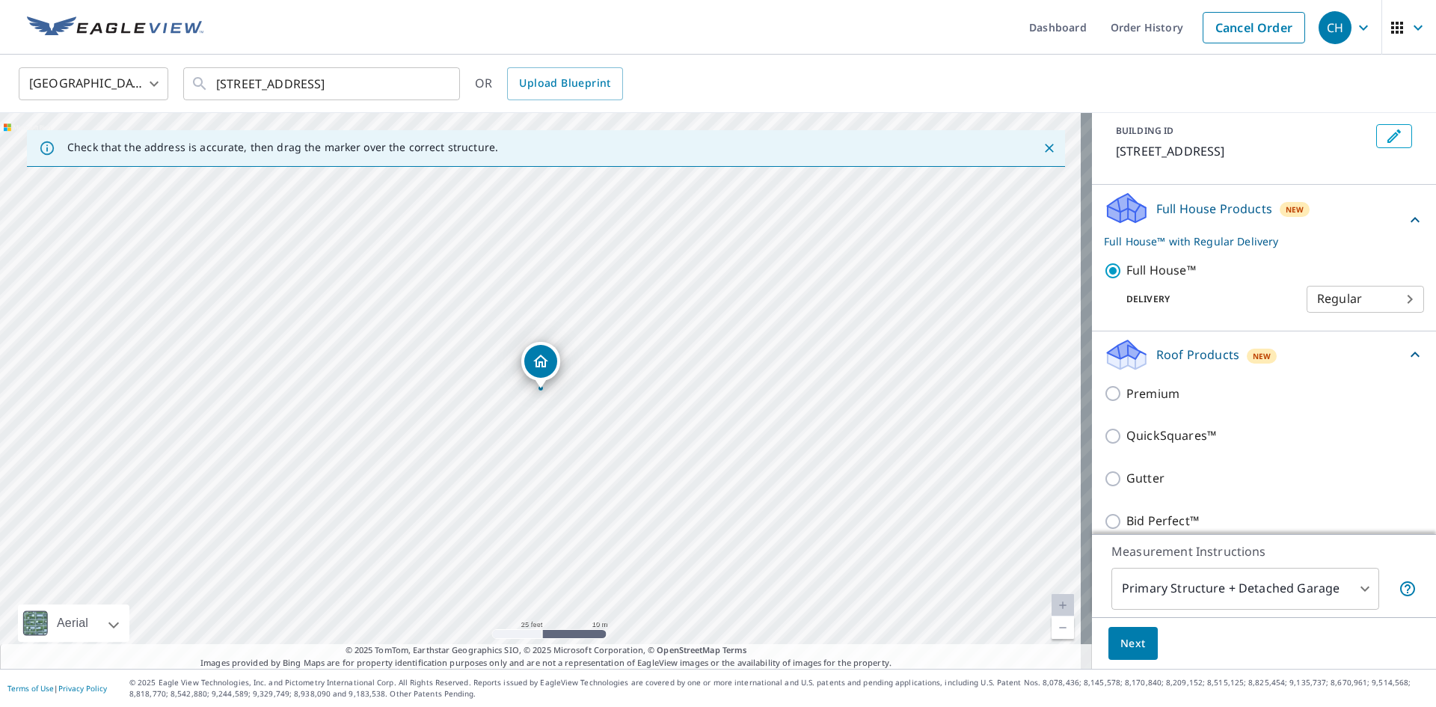
scroll to position [150, 0]
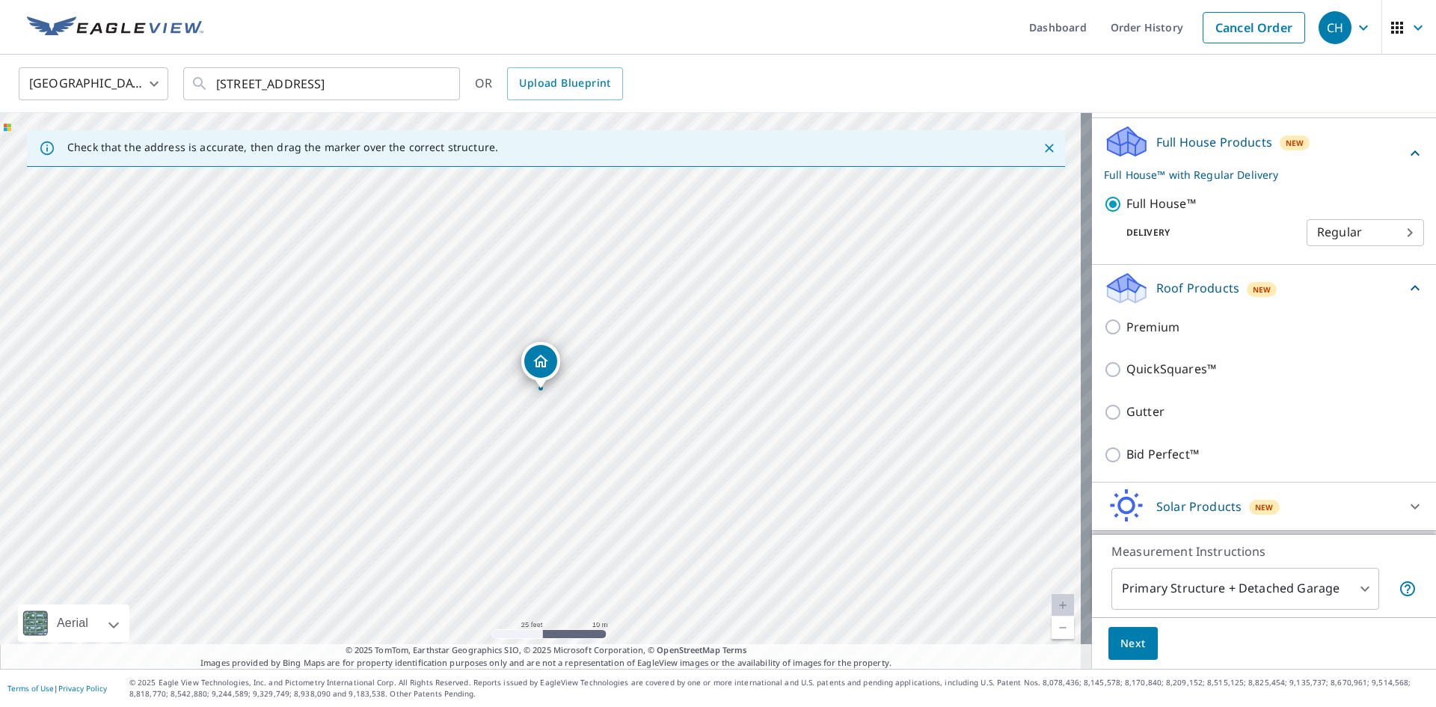
click at [1345, 577] on body "CH CH Dashboard Order History Cancel Order CH United States US ​ 1515 Lemon St …" at bounding box center [718, 353] width 1436 height 707
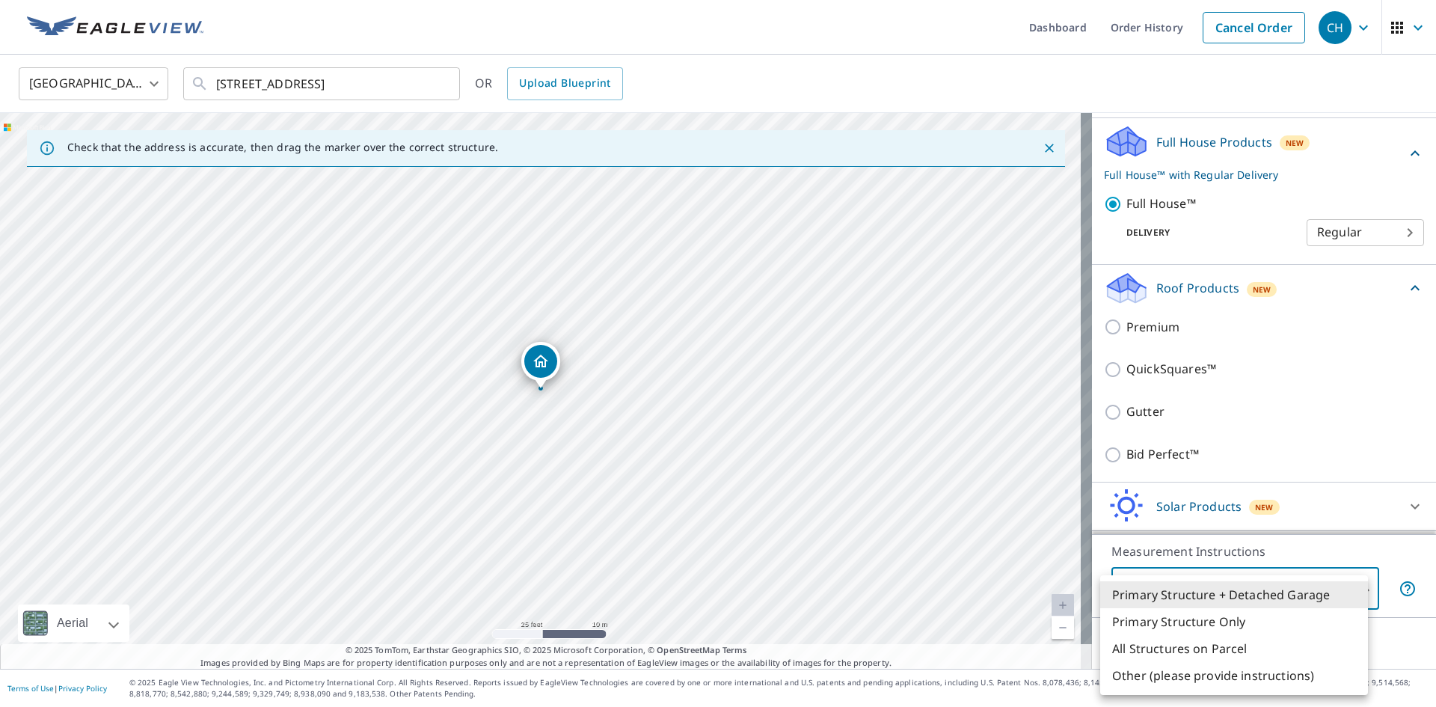
click at [1240, 625] on li "Primary Structure Only" at bounding box center [1234, 621] width 268 height 27
type input "2"
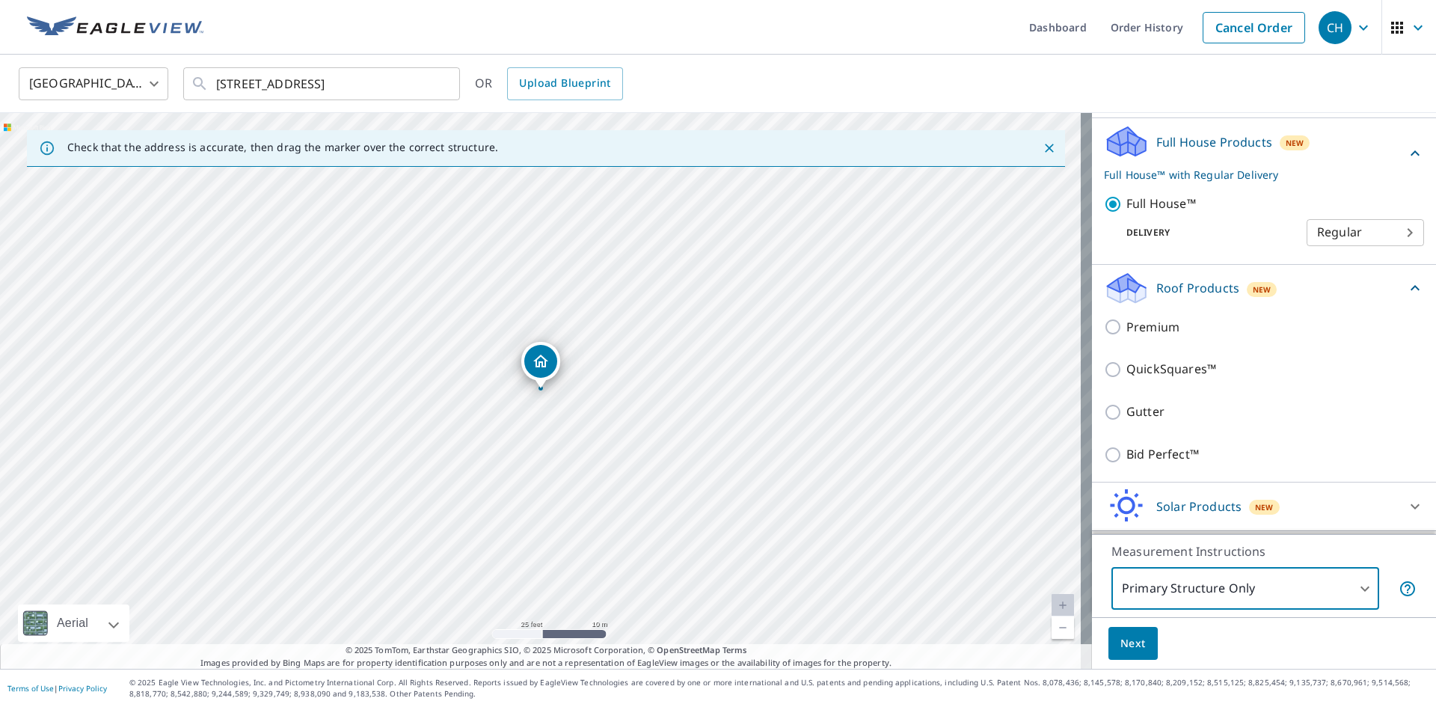
click at [1124, 640] on span "Next" at bounding box center [1133, 643] width 25 height 19
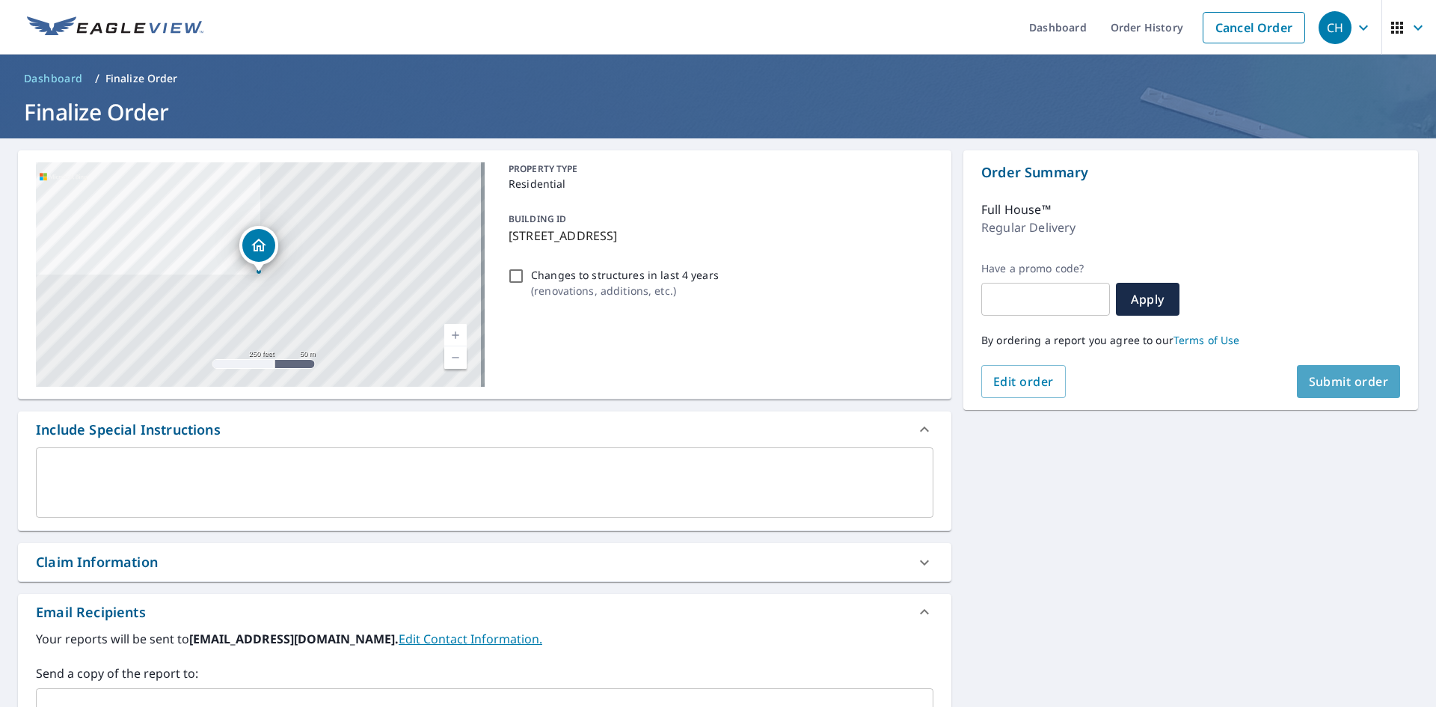
click at [1335, 375] on span "Submit order" at bounding box center [1349, 381] width 80 height 16
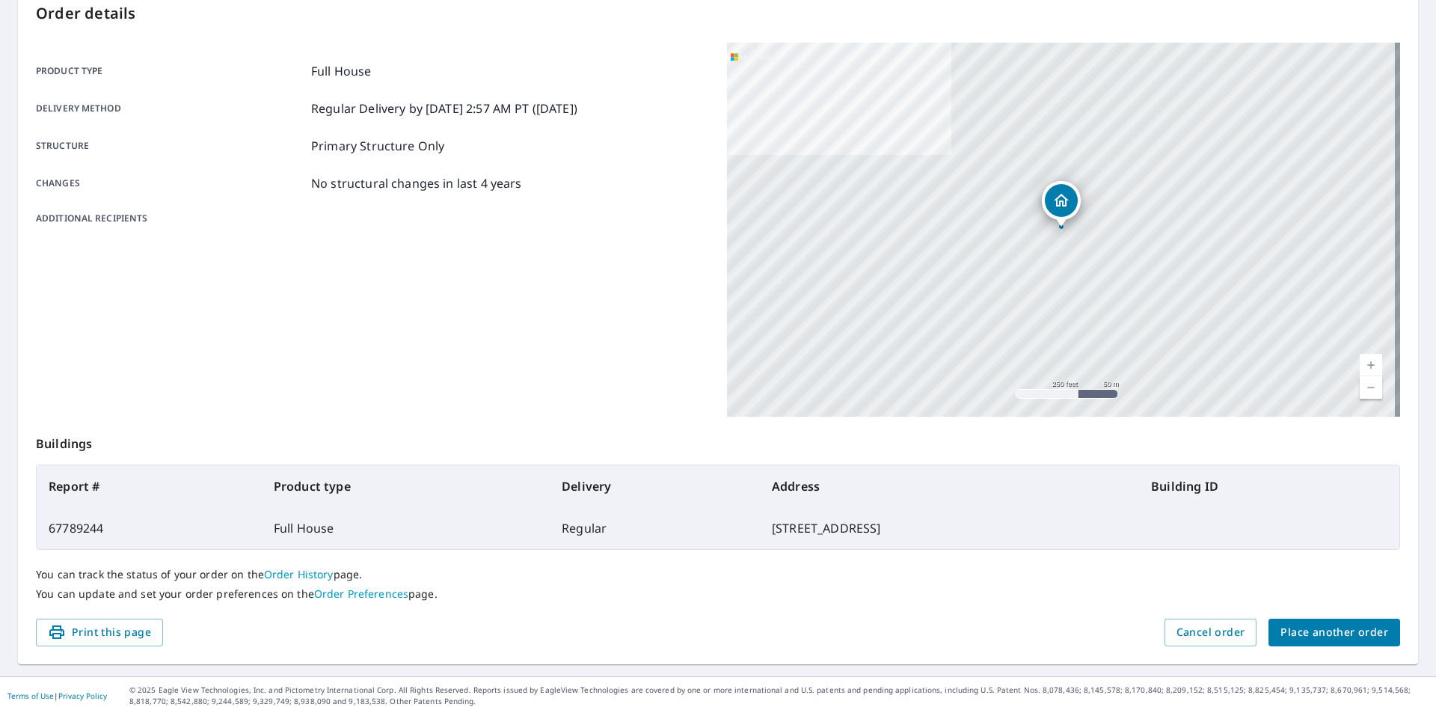
scroll to position [174, 0]
